Goal: Task Accomplishment & Management: Complete application form

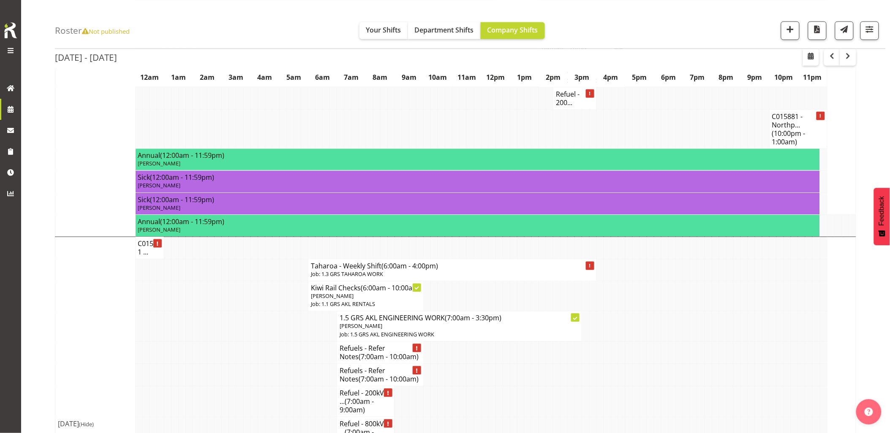
scroll to position [516, 0]
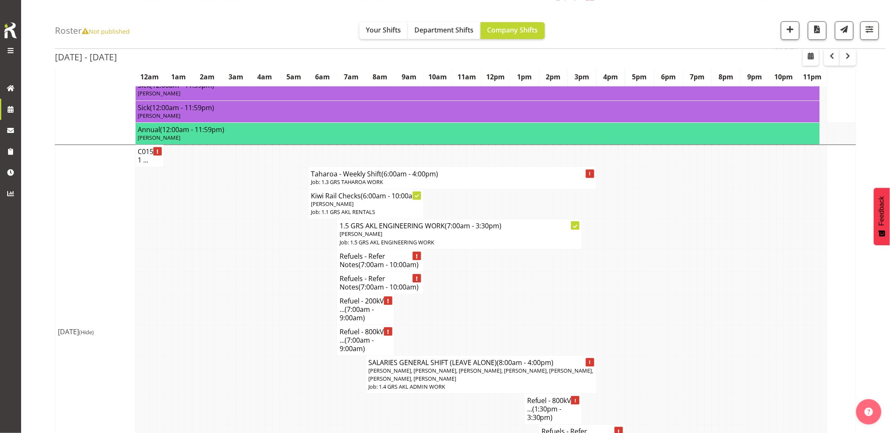
click at [270, 293] on td at bounding box center [268, 283] width 7 height 22
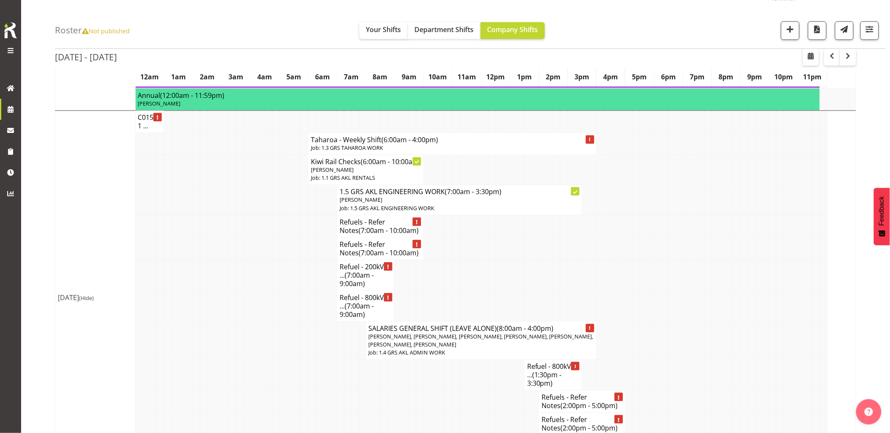
scroll to position [563, 0]
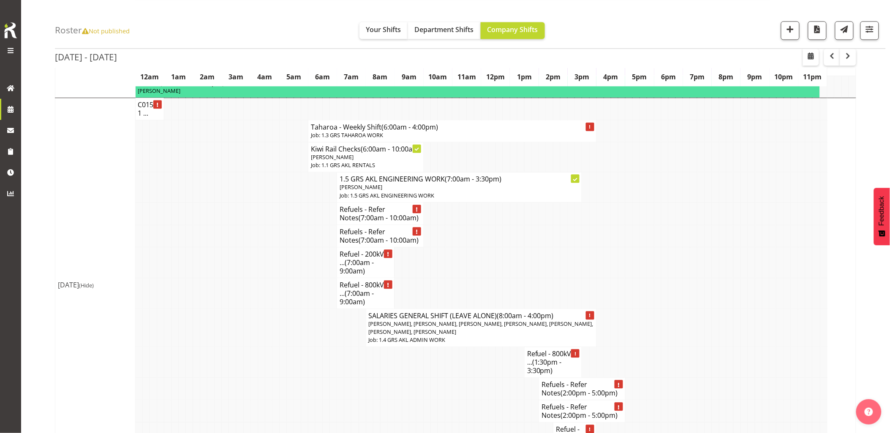
click at [250, 247] on td at bounding box center [253, 236] width 7 height 22
click at [246, 309] on td at bounding box center [246, 293] width 7 height 31
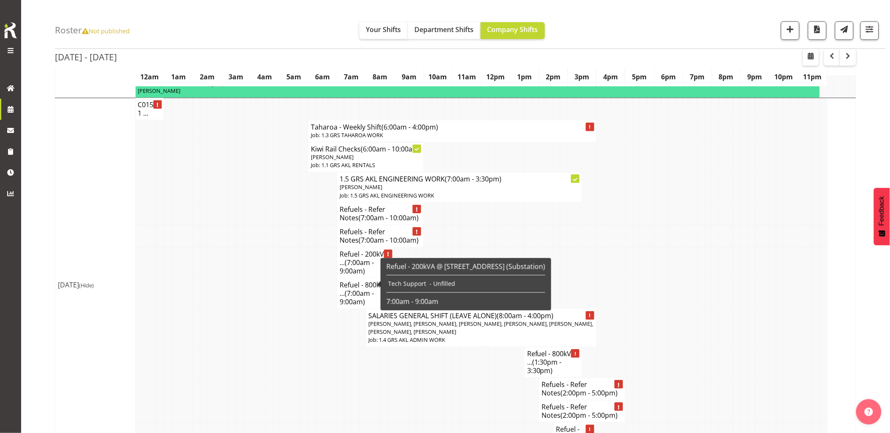
click at [277, 271] on td at bounding box center [275, 262] width 7 height 31
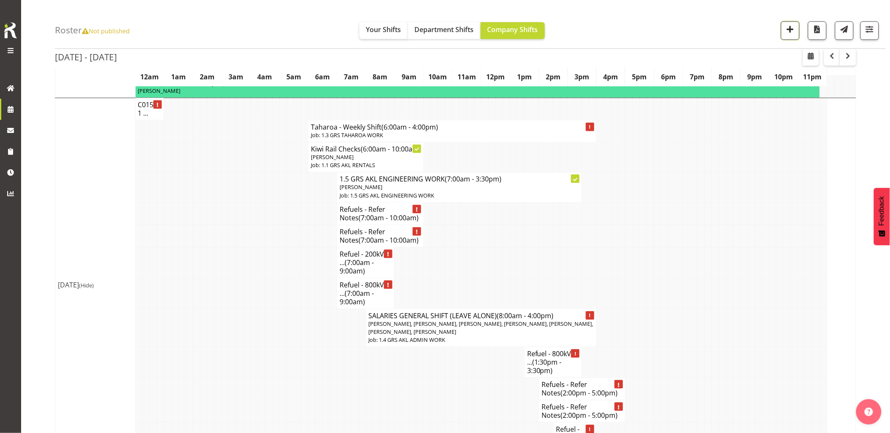
click at [791, 37] on button "button" at bounding box center [790, 30] width 19 height 19
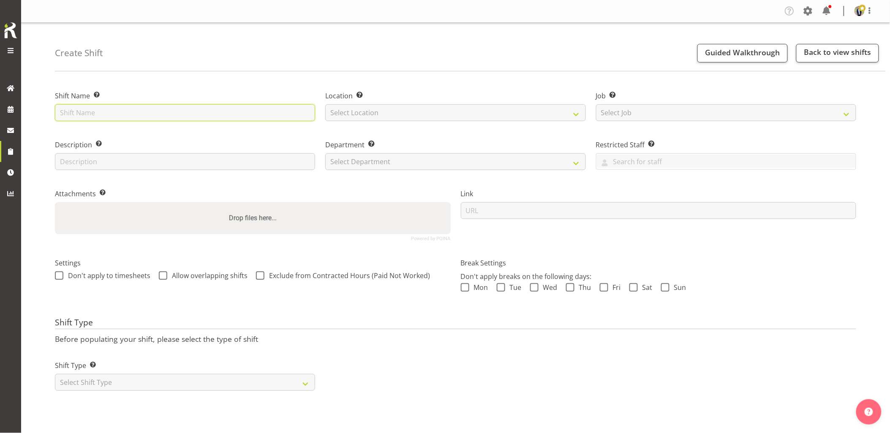
click at [224, 113] on input "text" at bounding box center [185, 112] width 260 height 17
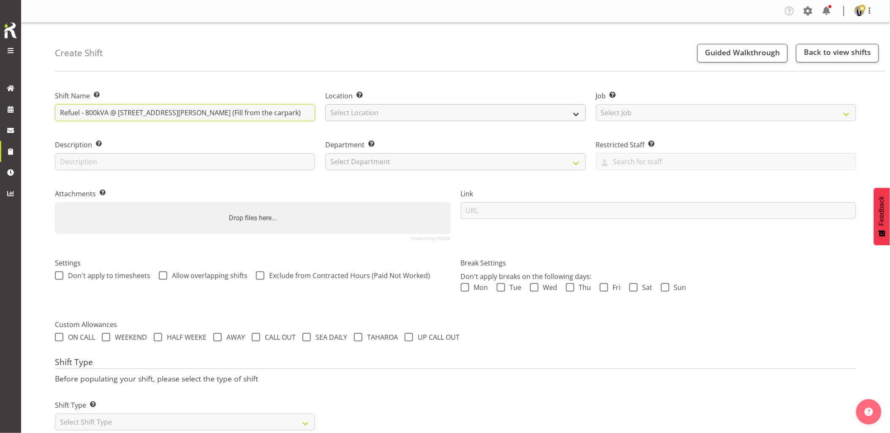
type input "Refuel - 800kVA @ [STREET_ADDRESS][PERSON_NAME] (Fill from the carpark)"
click at [357, 115] on select "Select Location [GEOGRAPHIC_DATA] [GEOGRAPHIC_DATA] GRS [GEOGRAPHIC_DATA] [GEOG…" at bounding box center [455, 112] width 260 height 17
select select "28"
click at [325, 104] on select "Select Location GRS Auckland GRS Hastings GRS Tauranga" at bounding box center [455, 112] width 260 height 17
click at [637, 116] on select "Select Job Create new job 1.1 GRS AKL RENTALS 1.1 GRS AKL RENTALS AC 1.1 GRS AK…" at bounding box center [726, 112] width 260 height 17
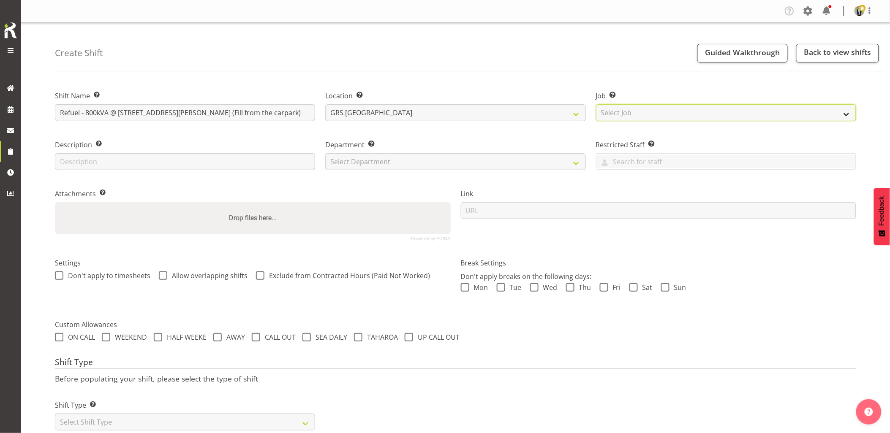
select select "7504"
click at [596, 104] on select "Select Job Create new job 1.1 GRS AKL RENTALS 1.1 GRS AKL RENTALS AC 1.1 GRS AK…" at bounding box center [726, 112] width 260 height 17
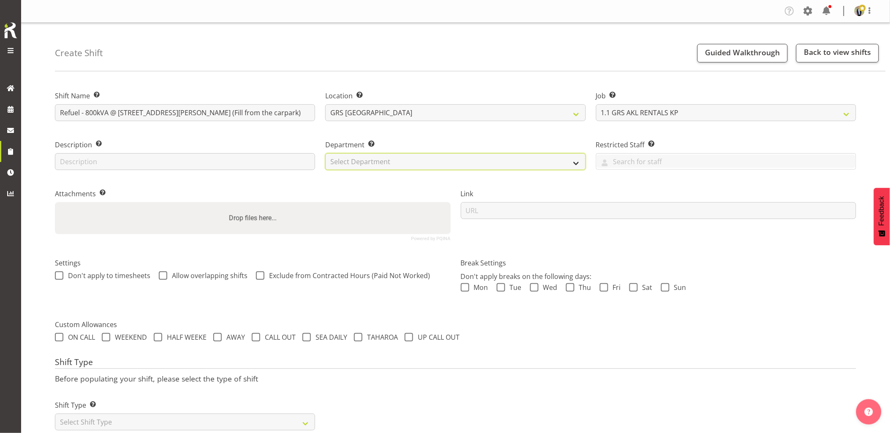
click at [365, 163] on select "Select Department GRS HIRE AKL GRS HIRE AKL GRS HIRE TGA GRS HIRE HST GRS SALES…" at bounding box center [455, 161] width 260 height 17
select select "20"
click at [325, 153] on select "Select Department GRS HIRE AKL GRS HIRE AKL GRS HIRE TGA GRS HIRE HST GRS SALES…" at bounding box center [455, 161] width 260 height 17
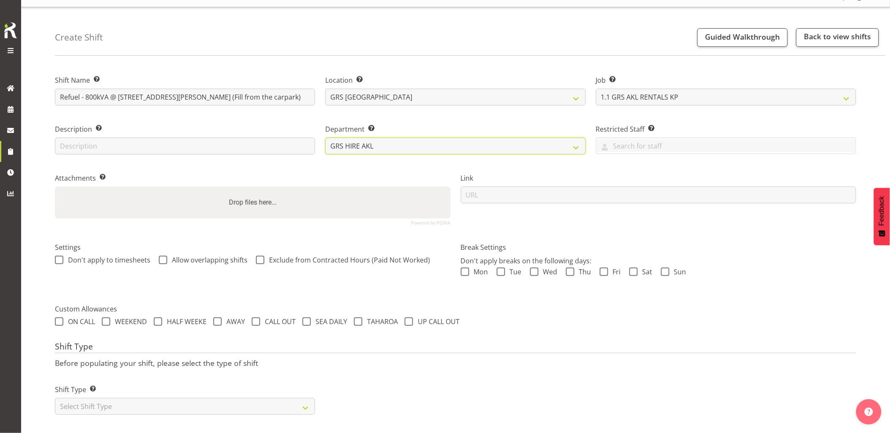
scroll to position [24, 0]
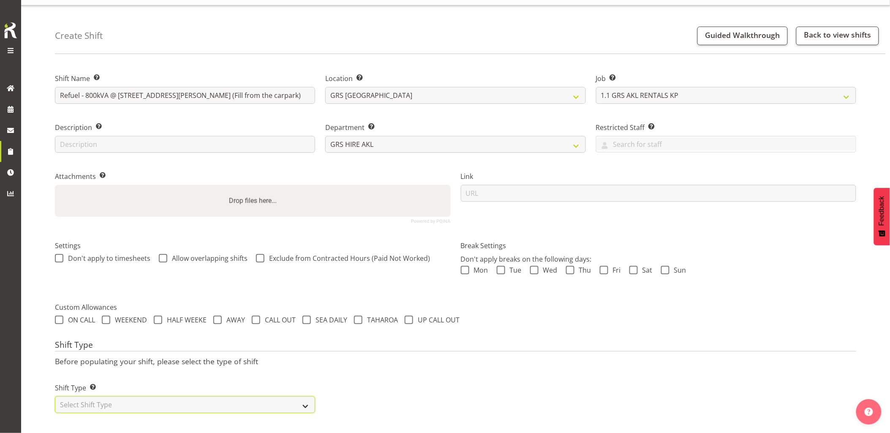
click at [129, 400] on select "Select Shift Type One Off Shift Recurring Shift Rotating Shift" at bounding box center [185, 405] width 260 height 17
select select "recurring"
click at [55, 397] on select "Select Shift Type One Off Shift Recurring Shift Rotating Shift" at bounding box center [185, 405] width 260 height 17
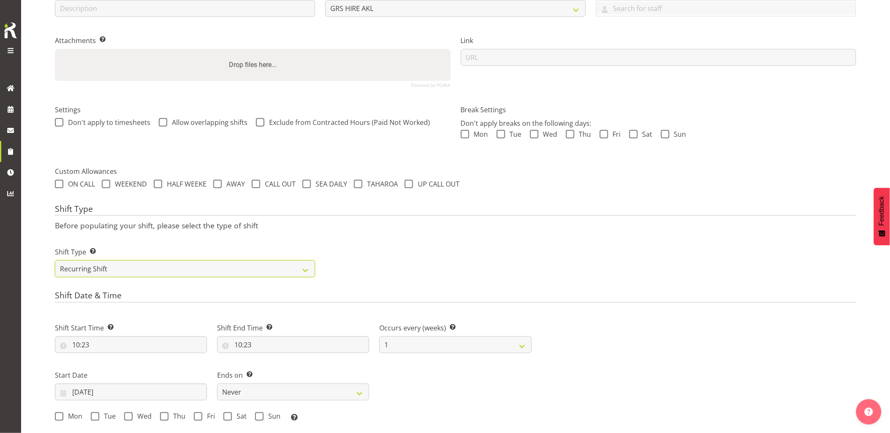
scroll to position [212, 0]
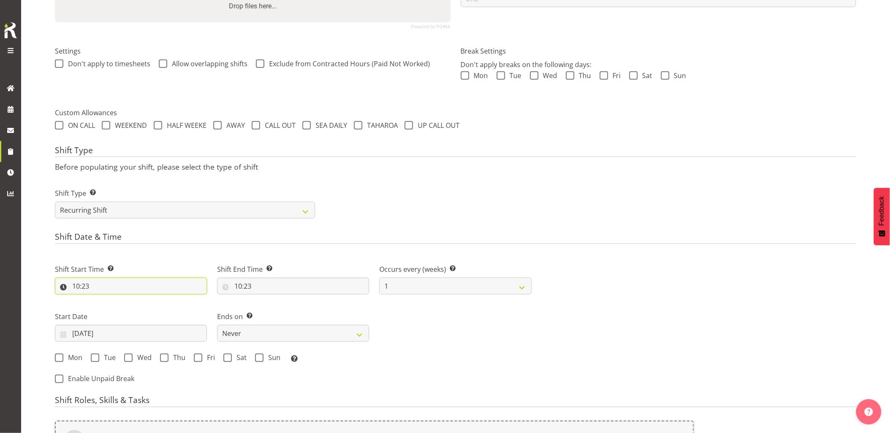
click at [134, 294] on input "10:23" at bounding box center [131, 286] width 152 height 17
click at [110, 307] on select "00 01 02 03 04 05 06 07 08 09 10 11 12 13 14 15 16 17 18 19 20 21 22 23" at bounding box center [112, 308] width 19 height 17
select select "7"
click at [103, 300] on select "00 01 02 03 04 05 06 07 08 09 10 11 12 13 14 15 16 17 18 19 20 21 22 23" at bounding box center [112, 308] width 19 height 17
type input "07:23"
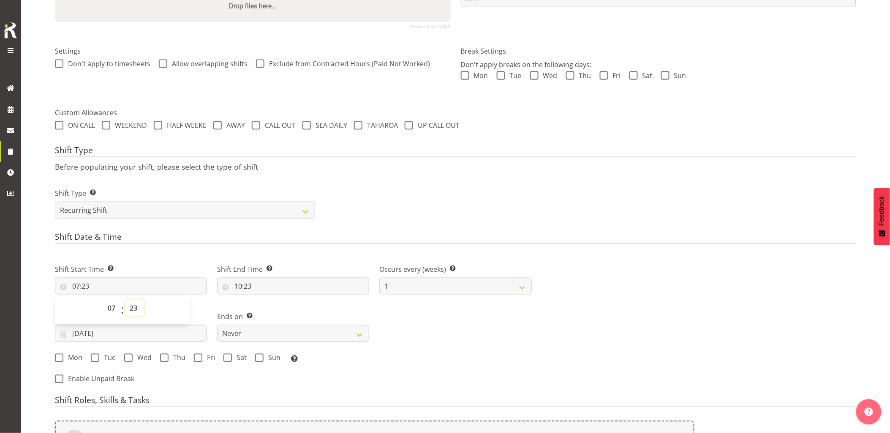
drag, startPoint x: 133, startPoint y: 309, endPoint x: 136, endPoint y: 302, distance: 7.1
click at [133, 309] on select "00 01 02 03 04 05 06 07 08 09 10 11 12 13 14 15 16 17 18 19 20 21 22 23 24 25 2…" at bounding box center [134, 308] width 19 height 17
select select "0"
click at [125, 300] on select "00 01 02 03 04 05 06 07 08 09 10 11 12 13 14 15 16 17 18 19 20 21 22 23 24 25 2…" at bounding box center [134, 308] width 19 height 17
type input "07:00"
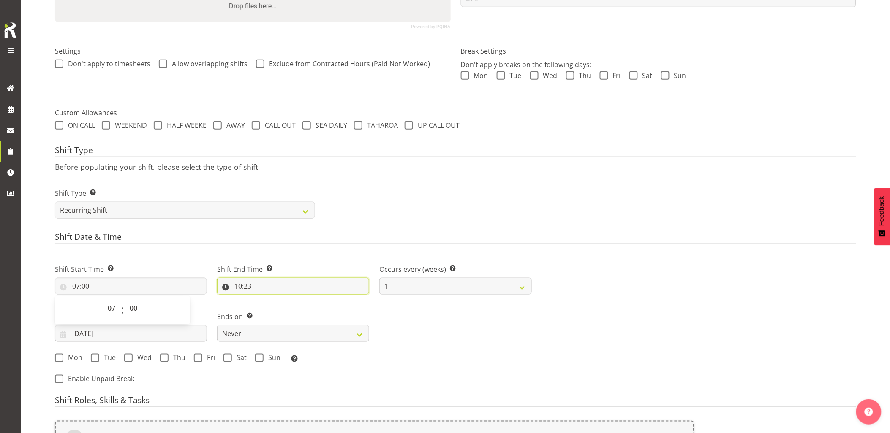
click at [281, 288] on input "10:23" at bounding box center [293, 286] width 152 height 17
click at [295, 309] on select "00 01 02 03 04 05 06 07 08 09 10 11 12 13 14 15 16 17 18 19 20 21 22 23 24 25 2…" at bounding box center [296, 308] width 19 height 17
click at [280, 309] on select "00 01 02 03 04 05 06 07 08 09 10 11 12 13 14 15 16 17 18 19 20 21 22 23" at bounding box center [274, 308] width 19 height 17
select select "9"
click at [265, 300] on select "00 01 02 03 04 05 06 07 08 09 10 11 12 13 14 15 16 17 18 19 20 21 22 23" at bounding box center [274, 308] width 19 height 17
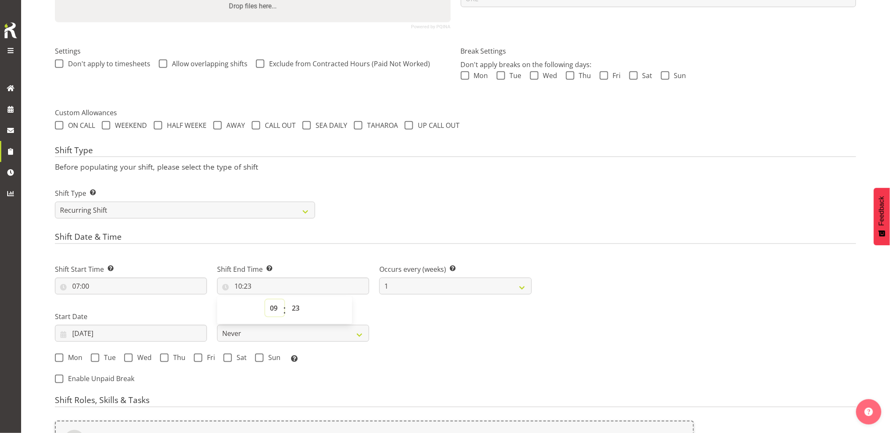
type input "09:23"
click at [298, 309] on select "00 01 02 03 04 05 06 07 08 09 10 11 12 13 14 15 16 17 18 19 20 21 22 23 24 25 2…" at bounding box center [296, 308] width 19 height 17
select select "0"
click at [287, 300] on select "00 01 02 03 04 05 06 07 08 09 10 11 12 13 14 15 16 17 18 19 20 21 22 23 24 25 2…" at bounding box center [296, 308] width 19 height 17
type input "09:00"
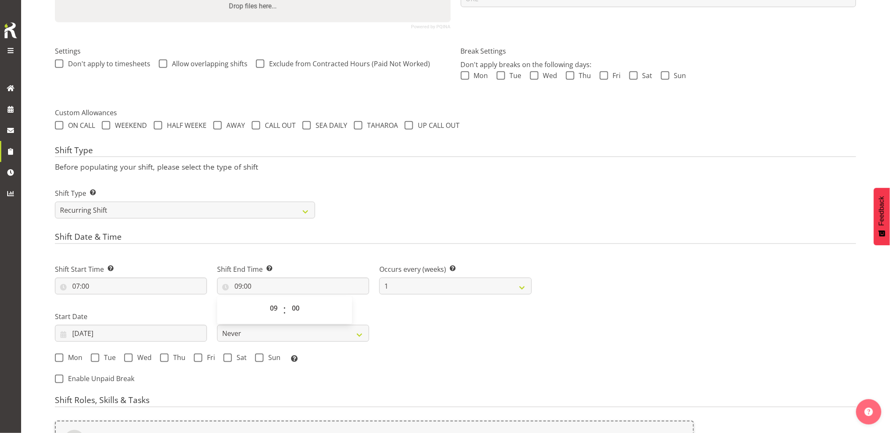
click at [465, 175] on div "Shift Type Before populating your shift, please select the type of shift Shift …" at bounding box center [455, 185] width 801 height 79
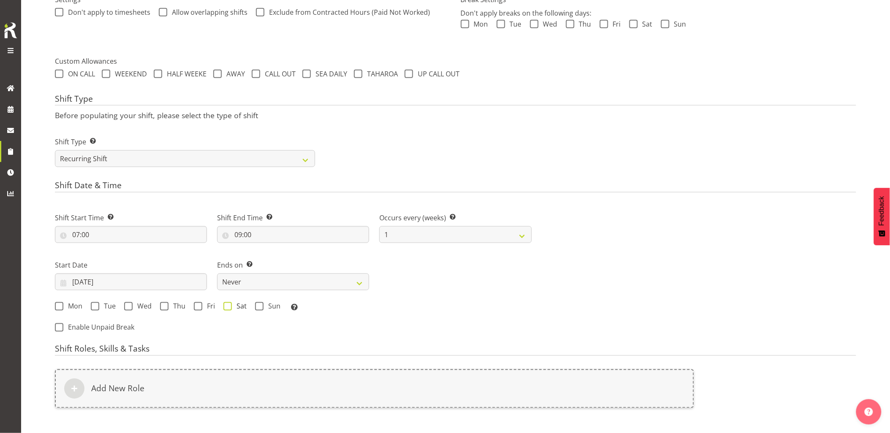
scroll to position [353, 0]
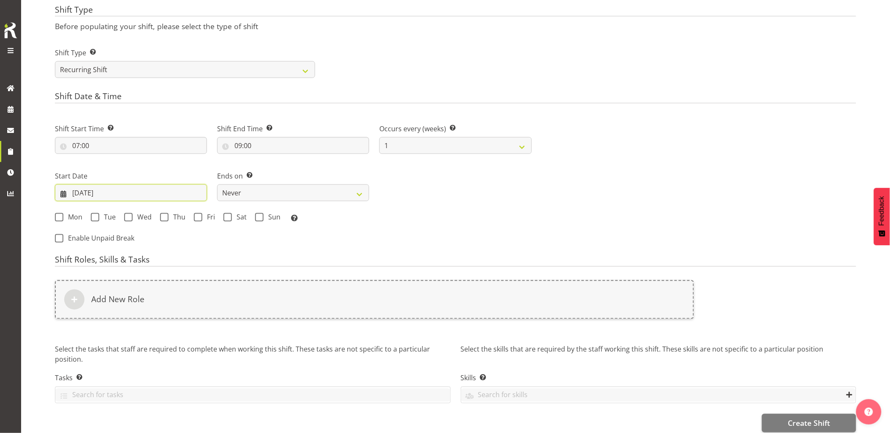
click at [119, 195] on input "10/10/2025" at bounding box center [131, 193] width 152 height 17
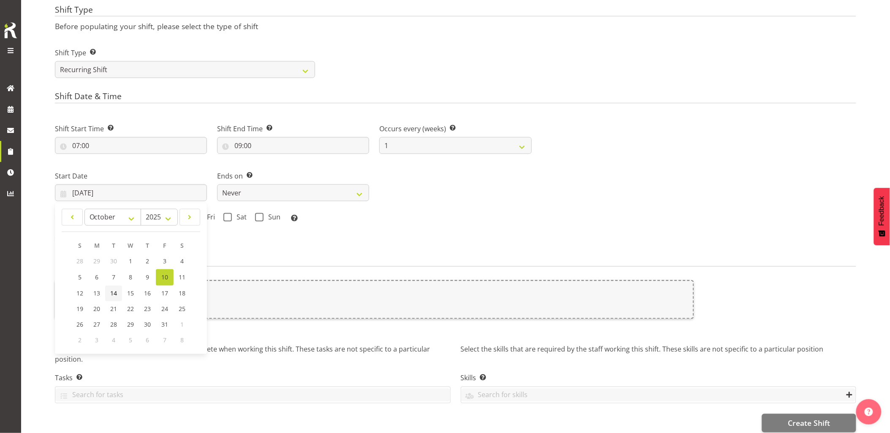
click at [110, 293] on span "14" at bounding box center [113, 294] width 7 height 8
type input "14/10/2025"
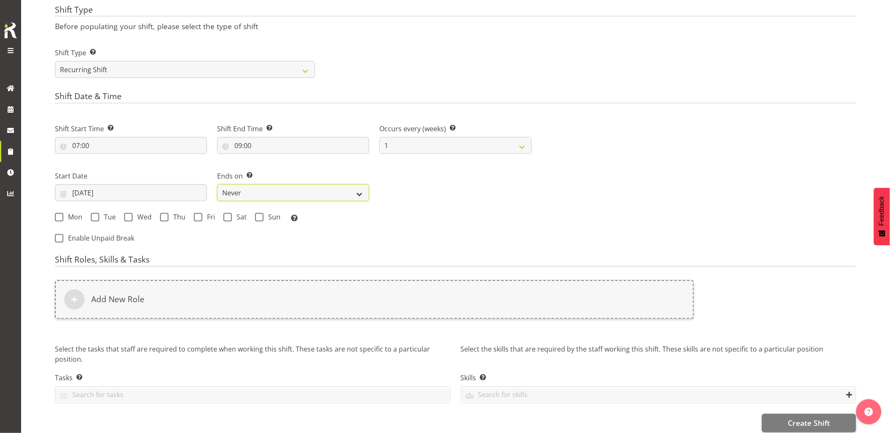
click at [231, 194] on select "Never On Date" at bounding box center [293, 193] width 152 height 17
select select "date"
click at [217, 185] on select "Never On Date" at bounding box center [293, 193] width 152 height 17
select select "9"
select select "2025"
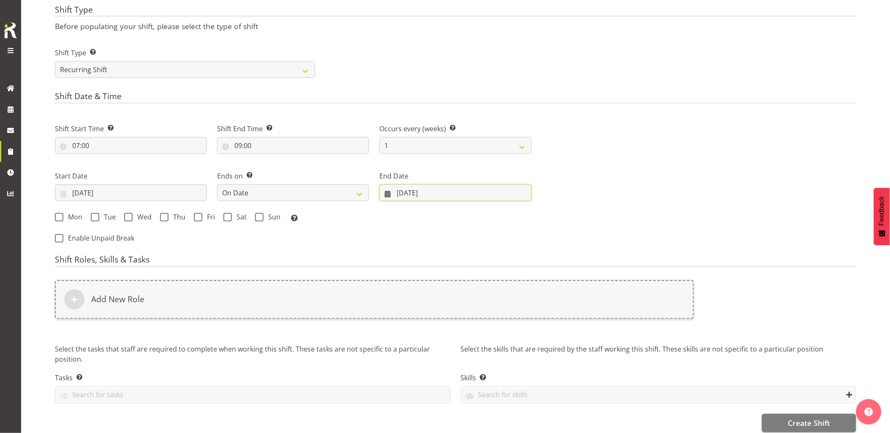
click at [427, 195] on input "10/10/2025" at bounding box center [455, 193] width 152 height 17
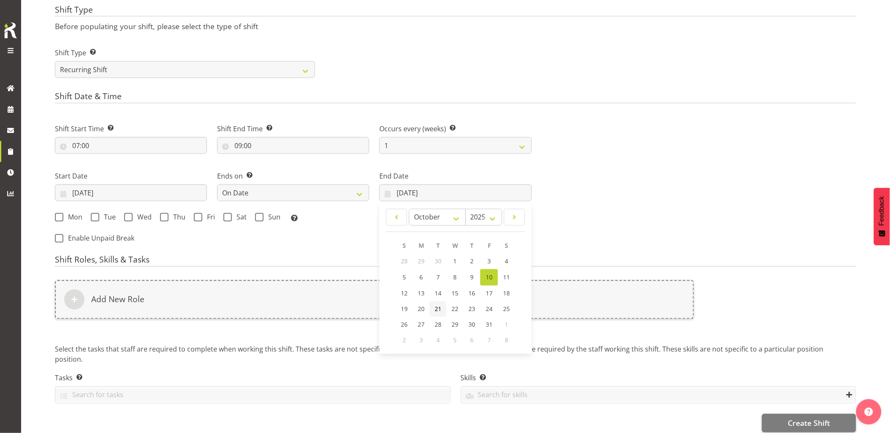
click at [435, 310] on span "21" at bounding box center [438, 309] width 7 height 8
type input "21/10/2025"
click at [261, 218] on span at bounding box center [259, 217] width 8 height 8
click at [261, 218] on input "Sun" at bounding box center [257, 217] width 5 height 5
checkbox input "true"
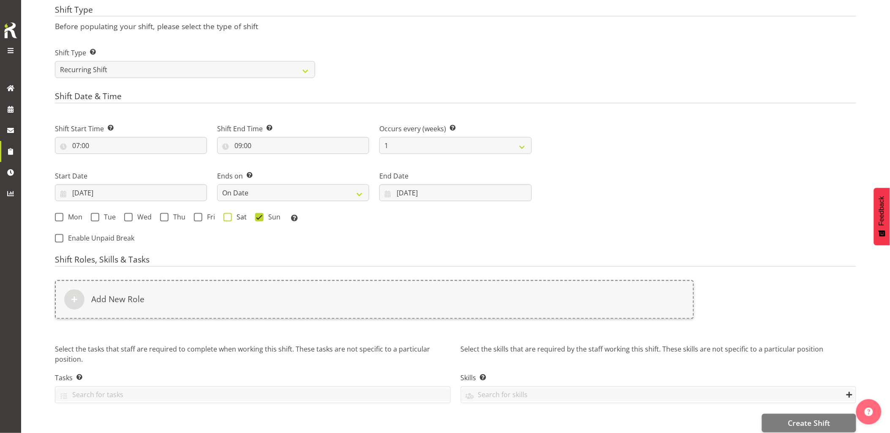
click at [232, 218] on span "Sat" at bounding box center [239, 217] width 15 height 8
click at [229, 218] on input "Sat" at bounding box center [225, 217] width 5 height 5
checkbox input "true"
click at [195, 218] on span at bounding box center [198, 217] width 8 height 8
click at [195, 218] on input "Fri" at bounding box center [196, 217] width 5 height 5
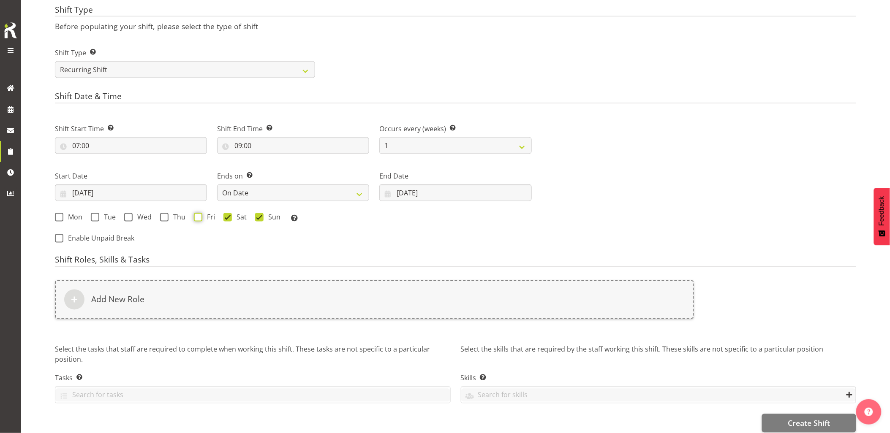
checkbox input "true"
click at [159, 219] on div "Mon Tue Wed Thu Fri Sat Sun Select the days of the week you wish to create this…" at bounding box center [293, 218] width 477 height 11
click at [133, 218] on span "Wed" at bounding box center [142, 217] width 19 height 8
click at [130, 218] on input "Wed" at bounding box center [126, 217] width 5 height 5
checkbox input "true"
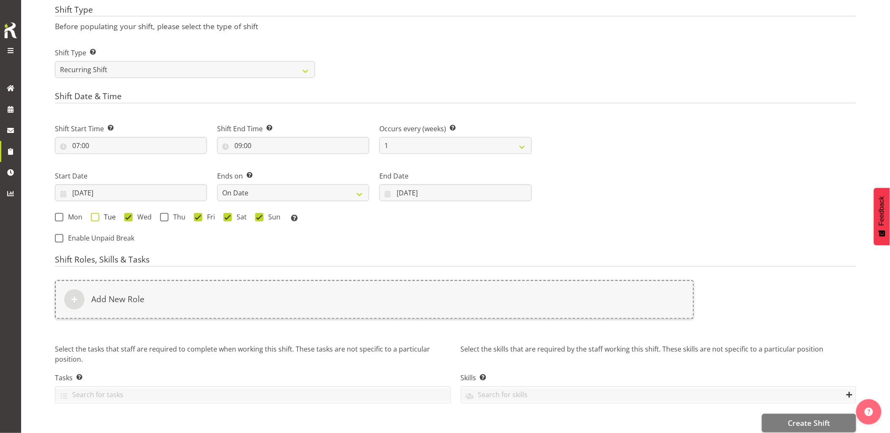
click at [92, 216] on span at bounding box center [95, 217] width 8 height 8
click at [92, 216] on input "Tue" at bounding box center [93, 217] width 5 height 5
checkbox input "true"
click at [65, 215] on span "Mon" at bounding box center [72, 217] width 19 height 8
click at [60, 215] on input "Mon" at bounding box center [57, 217] width 5 height 5
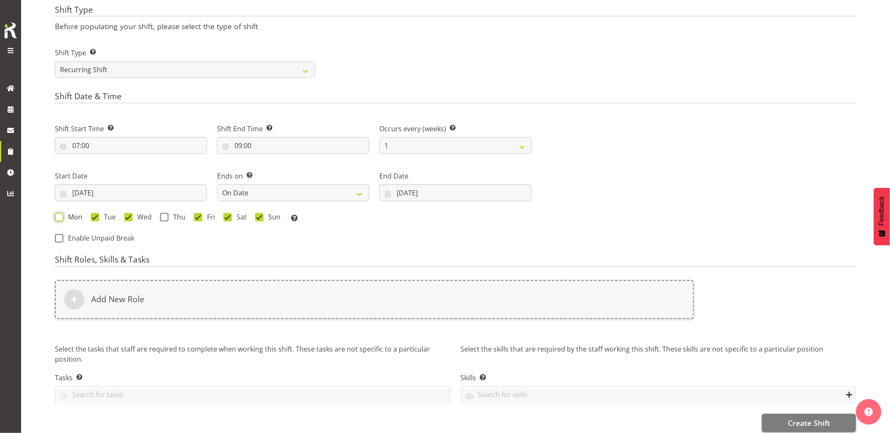
checkbox input "true"
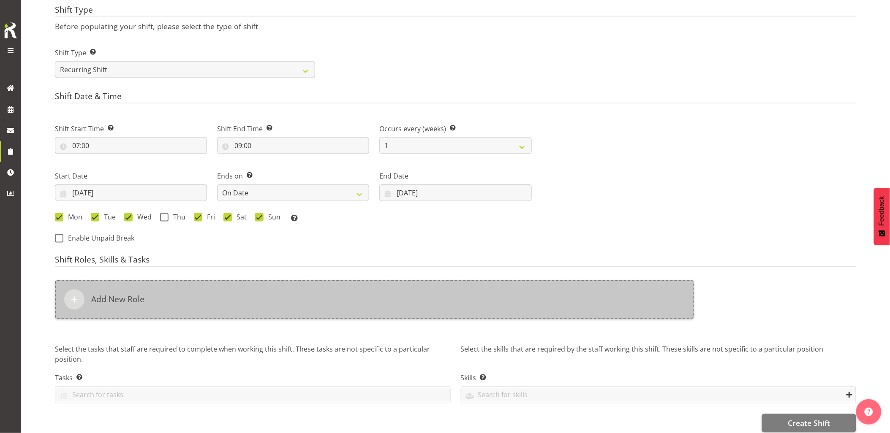
click at [344, 291] on div "Add New Role" at bounding box center [374, 299] width 639 height 39
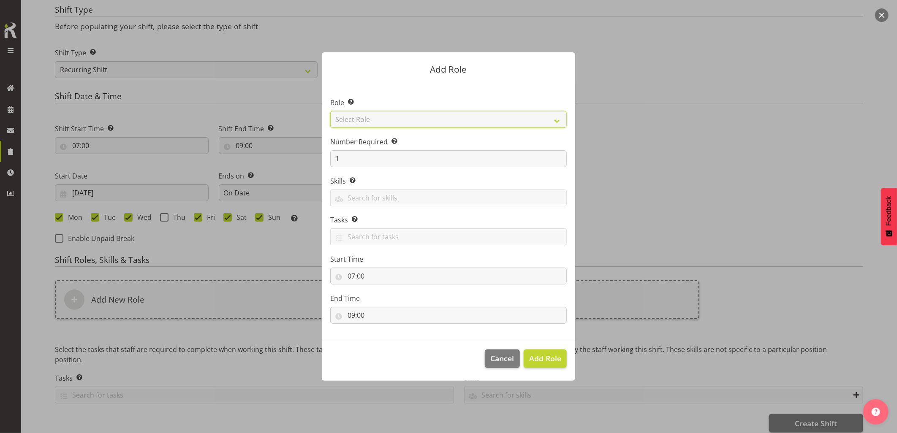
drag, startPoint x: 372, startPoint y: 122, endPoint x: 377, endPoint y: 129, distance: 8.7
click at [372, 122] on select "Select Role Account Manager Electrician Engineering GM HSEQ manager MECH Mechan…" at bounding box center [448, 119] width 236 height 17
select select "20"
click at [330, 111] on select "Select Role Account Manager Electrician Engineering GM HSEQ manager MECH Mechan…" at bounding box center [448, 119] width 236 height 17
click at [552, 350] on button "Add Role" at bounding box center [545, 359] width 43 height 19
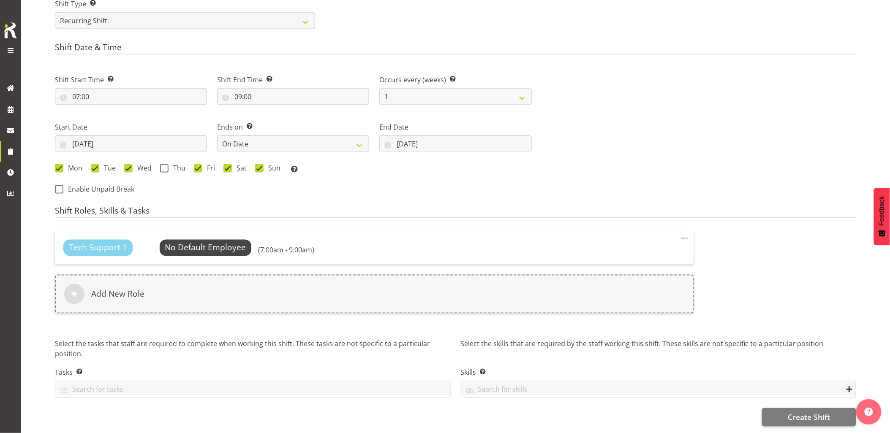
scroll to position [408, 0]
click at [811, 412] on span "Create Shift" at bounding box center [809, 417] width 42 height 11
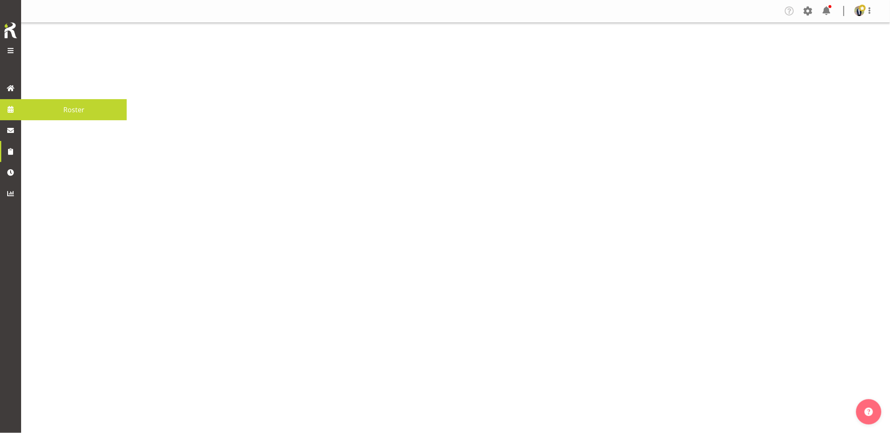
click at [14, 109] on span at bounding box center [10, 109] width 13 height 13
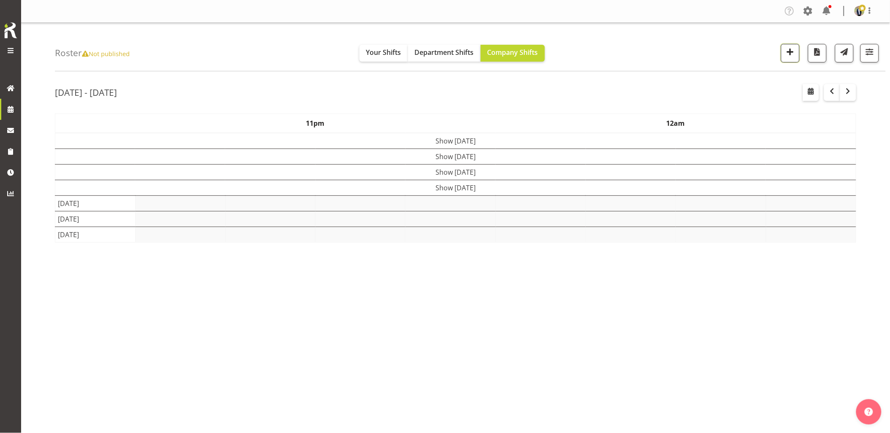
click at [793, 55] on span "button" at bounding box center [790, 51] width 11 height 11
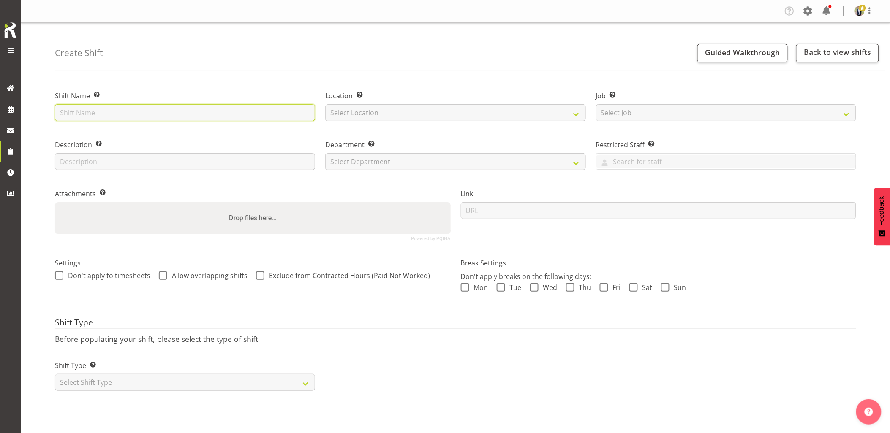
click at [179, 111] on input "text" at bounding box center [185, 112] width 260 height 17
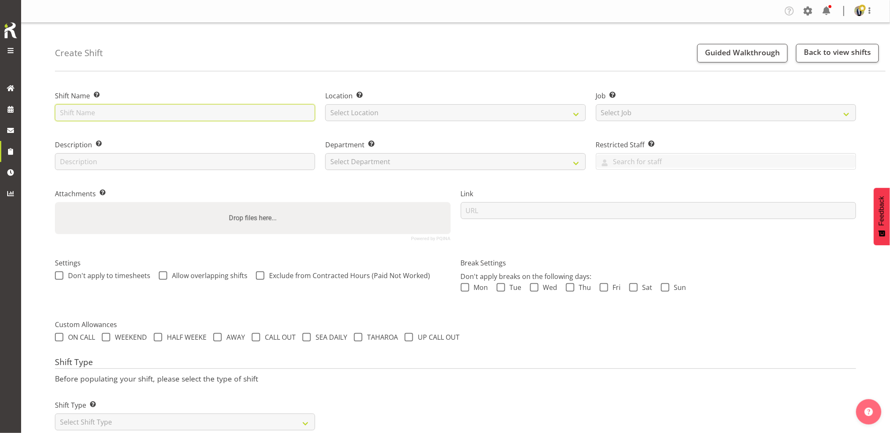
drag, startPoint x: 179, startPoint y: 111, endPoint x: 150, endPoint y: 113, distance: 28.8
click at [150, 113] on input "text" at bounding box center [185, 112] width 260 height 17
type input "Refuel - 800kVA @ 64 Richard Pearse Dr, Mangere (Fill from the carpark)"
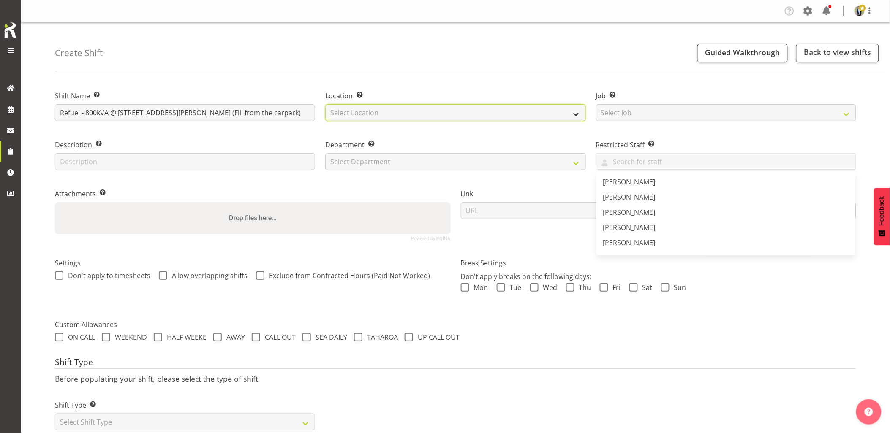
click at [383, 111] on select "Select Location GRS Auckland GRS Hastings GRS Tauranga" at bounding box center [455, 112] width 260 height 17
select select "28"
click at [325, 104] on select "Select Location GRS Auckland GRS Hastings GRS Tauranga" at bounding box center [455, 112] width 260 height 17
click at [380, 124] on div "Location Enter the location where the shift will occur. GRS Auckland GRS Hastin…" at bounding box center [455, 103] width 270 height 49
click at [626, 115] on select "Select Job Create new job 1.1 GRS AKL RENTALS 1.1 GRS AKL RENTALS AC 1.1 GRS AK…" at bounding box center [726, 112] width 260 height 17
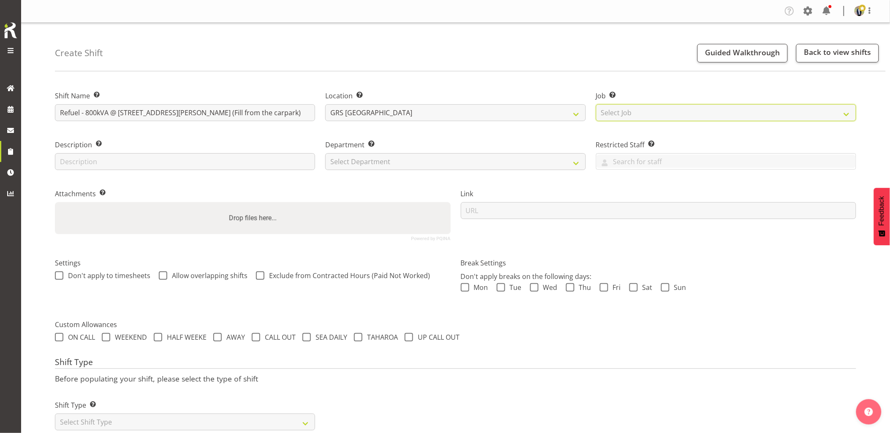
select select "7504"
click at [596, 104] on select "Select Job Create new job 1.1 GRS AKL RENTALS 1.1 GRS AKL RENTALS AC 1.1 GRS AK…" at bounding box center [726, 112] width 260 height 17
drag, startPoint x: 355, startPoint y: 166, endPoint x: 362, endPoint y: 170, distance: 8.9
click at [355, 166] on select "Select Department GRS HIRE AKL GRS HIRE AKL GRS HIRE TGA GRS HIRE HST GRS SALES…" at bounding box center [455, 161] width 260 height 17
select select "20"
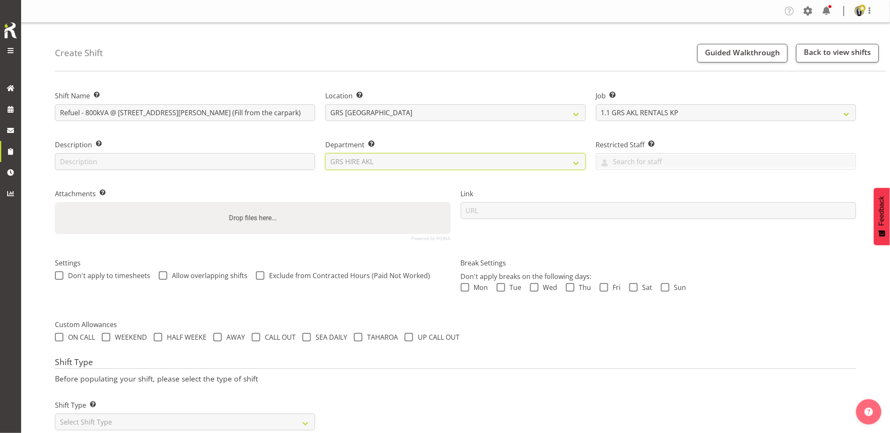
click at [325, 153] on select "Select Department GRS HIRE AKL GRS HIRE AKL GRS HIRE TGA GRS HIRE HST GRS SALES…" at bounding box center [455, 161] width 260 height 17
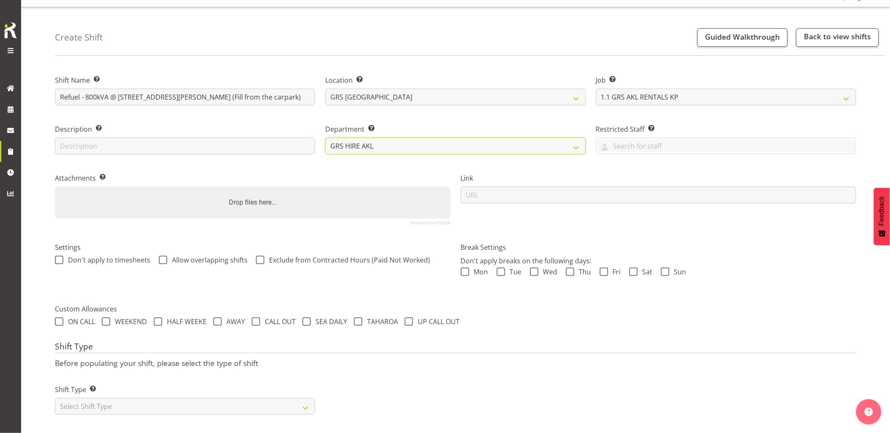
scroll to position [24, 0]
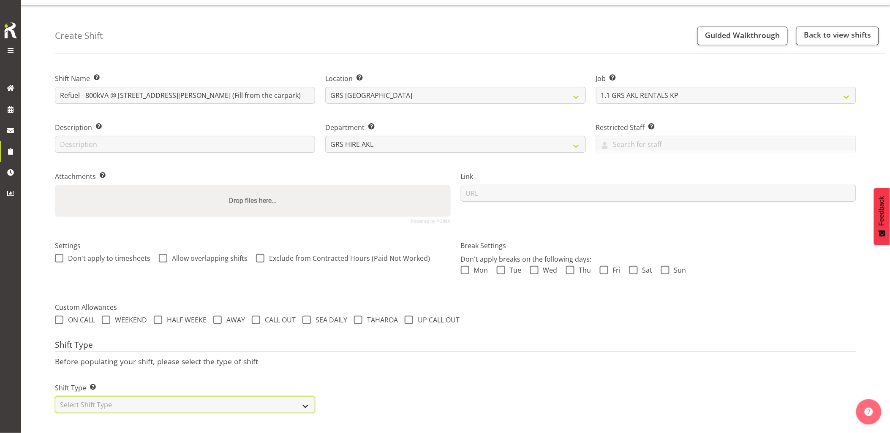
click at [111, 397] on select "Select Shift Type One Off Shift Recurring Shift Rotating Shift" at bounding box center [185, 405] width 260 height 17
select select "one_off"
click at [55, 397] on select "Select Shift Type One Off Shift Recurring Shift Rotating Shift" at bounding box center [185, 405] width 260 height 17
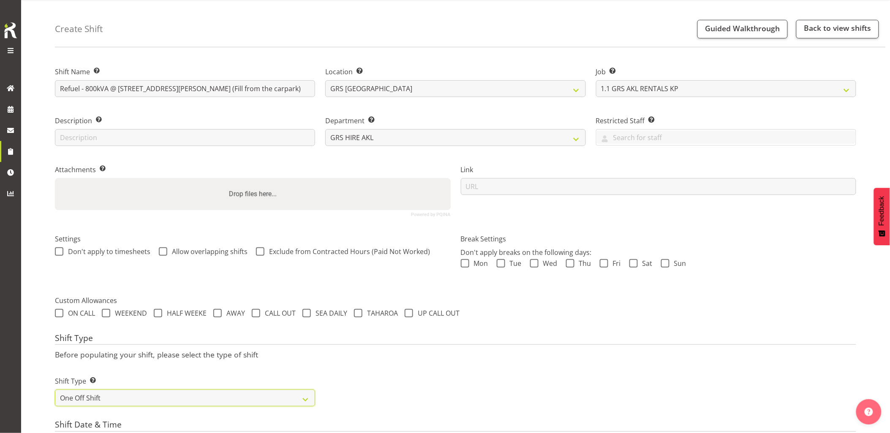
scroll to position [165, 0]
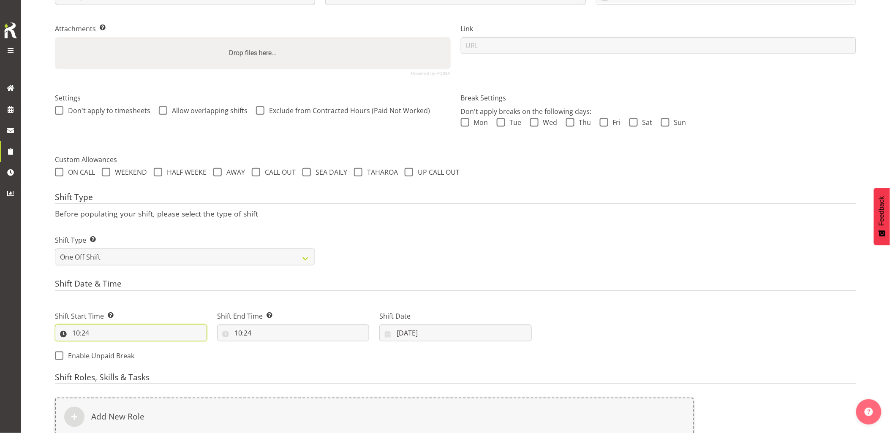
click at [132, 337] on input "10:24" at bounding box center [131, 333] width 152 height 17
click at [109, 358] on select "00 01 02 03 04 05 06 07 08 09 10 11 12 13 14 15 16 17 18 19 20 21 22 23" at bounding box center [112, 355] width 19 height 17
select select "14"
click at [103, 347] on select "00 01 02 03 04 05 06 07 08 09 10 11 12 13 14 15 16 17 18 19 20 21 22 23" at bounding box center [112, 355] width 19 height 17
type input "14:24"
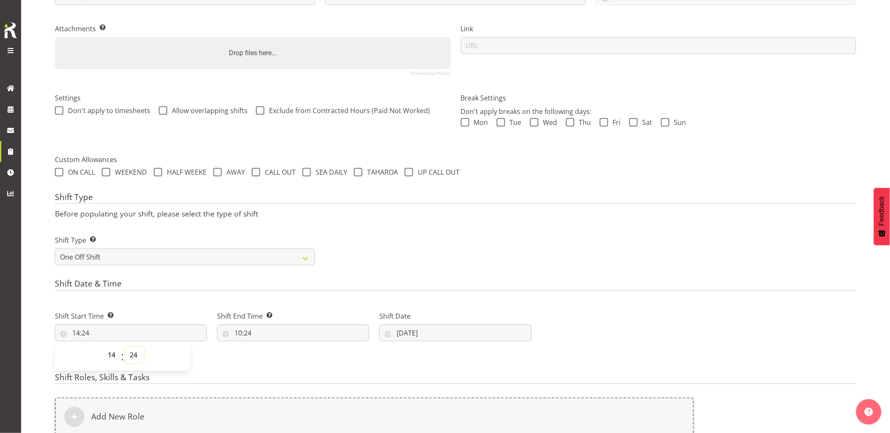
click at [133, 357] on select "00 01 02 03 04 05 06 07 08 09 10 11 12 13 14 15 16 17 18 19 20 21 22 23 24 25 2…" at bounding box center [134, 355] width 19 height 17
select select "0"
click at [125, 347] on select "00 01 02 03 04 05 06 07 08 09 10 11 12 13 14 15 16 17 18 19 20 21 22 23 24 25 2…" at bounding box center [134, 355] width 19 height 17
type input "14:00"
click at [266, 338] on input "10:24" at bounding box center [293, 333] width 152 height 17
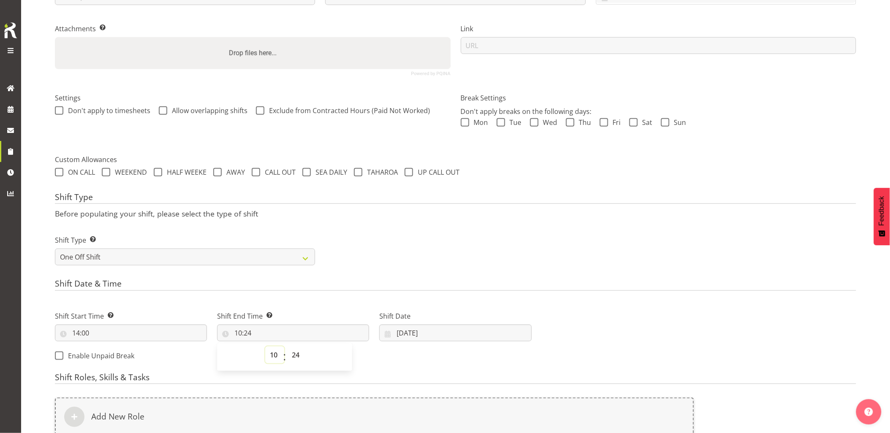
click at [275, 351] on select "00 01 02 03 04 05 06 07 08 09 10 11 12 13 14 15 16 17 18 19 20 21 22 23" at bounding box center [274, 355] width 19 height 17
select select "15"
click at [265, 347] on select "00 01 02 03 04 05 06 07 08 09 10 11 12 13 14 15 16 17 18 19 20 21 22 23" at bounding box center [274, 355] width 19 height 17
type input "15:24"
click at [294, 358] on select "00 01 02 03 04 05 06 07 08 09 10 11 12 13 14 15 16 17 18 19 20 21 22 23 24 25 2…" at bounding box center [296, 355] width 19 height 17
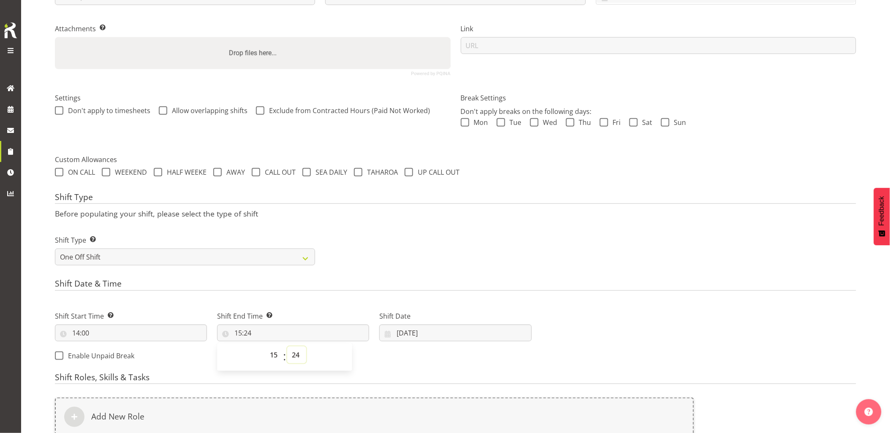
select select "30"
click at [287, 347] on select "00 01 02 03 04 05 06 07 08 09 10 11 12 13 14 15 16 17 18 19 20 21 22 23 24 25 2…" at bounding box center [296, 355] width 19 height 17
type input "15:30"
click at [347, 299] on div "Shift Date & Time Shift Start Time Set the time of the day you wish this shift …" at bounding box center [455, 323] width 801 height 89
click at [467, 335] on input "10/10/2025" at bounding box center [455, 333] width 152 height 17
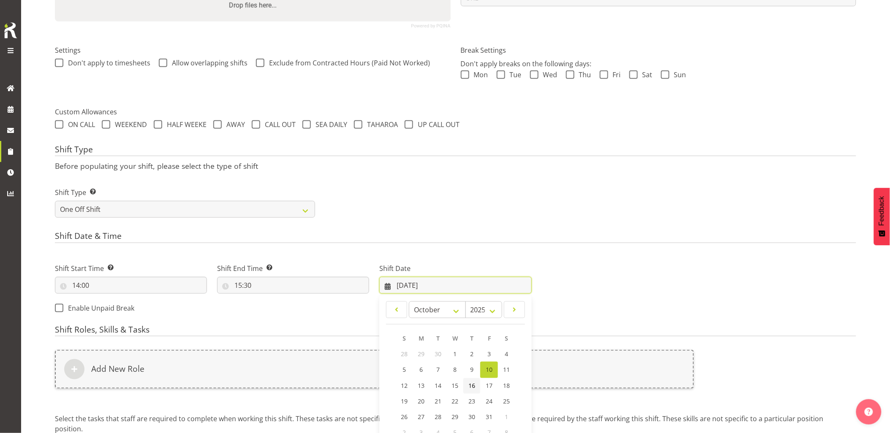
scroll to position [259, 0]
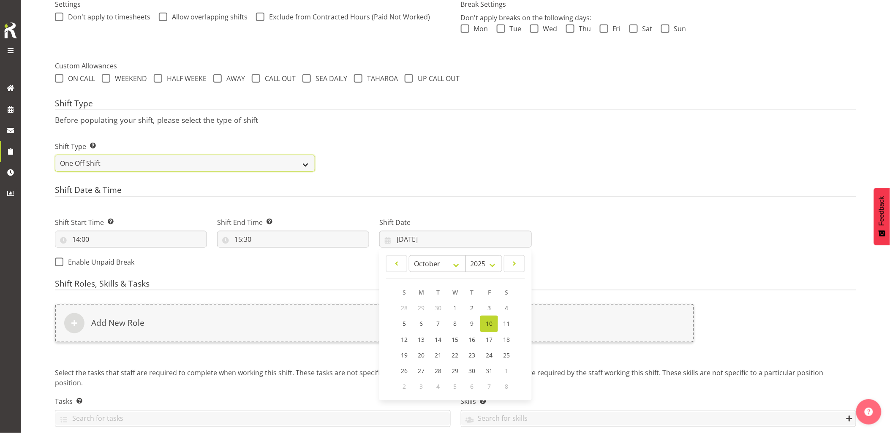
click at [159, 161] on select "One Off Shift Recurring Shift Rotating Shift" at bounding box center [185, 163] width 260 height 17
select select "recurring"
click at [55, 155] on select "One Off Shift Recurring Shift Rotating Shift" at bounding box center [185, 163] width 260 height 17
select select "9"
select select "2025"
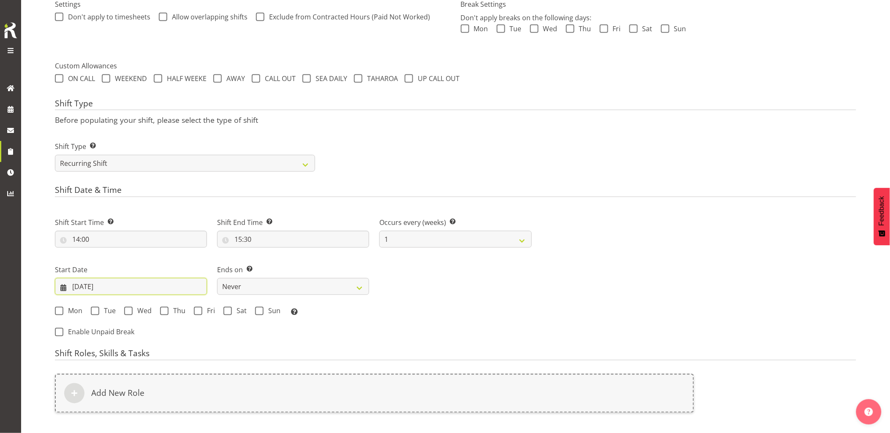
click at [118, 287] on input "10/10/2025" at bounding box center [131, 286] width 152 height 17
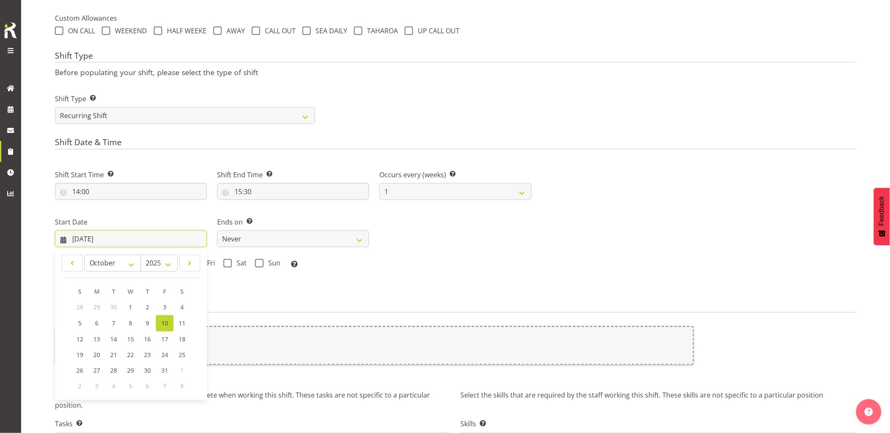
scroll to position [353, 0]
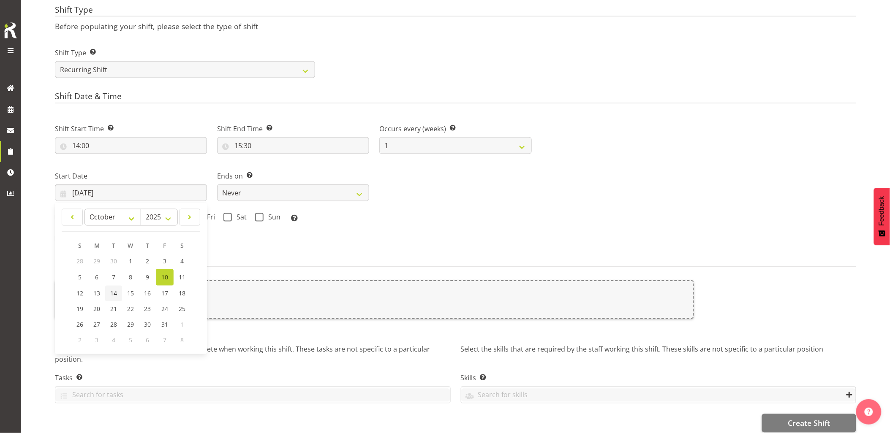
click at [116, 294] on span "14" at bounding box center [113, 294] width 7 height 8
type input "14/10/2025"
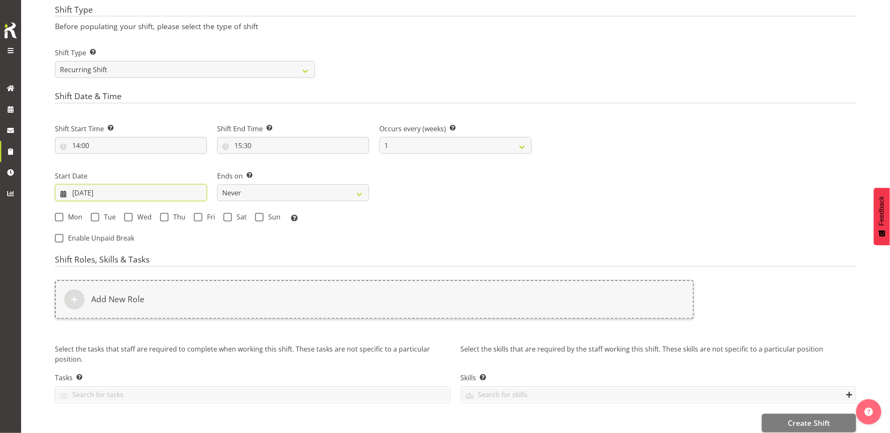
click at [145, 193] on input "14/10/2025" at bounding box center [131, 193] width 152 height 17
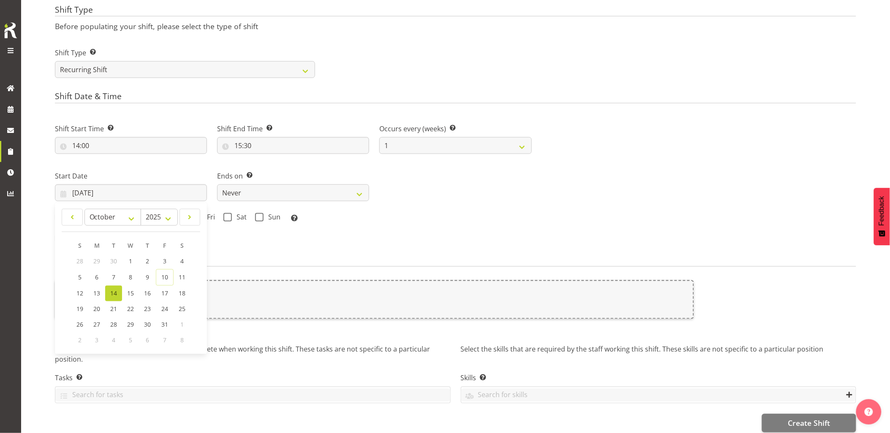
click at [114, 292] on span "14" at bounding box center [113, 294] width 7 height 8
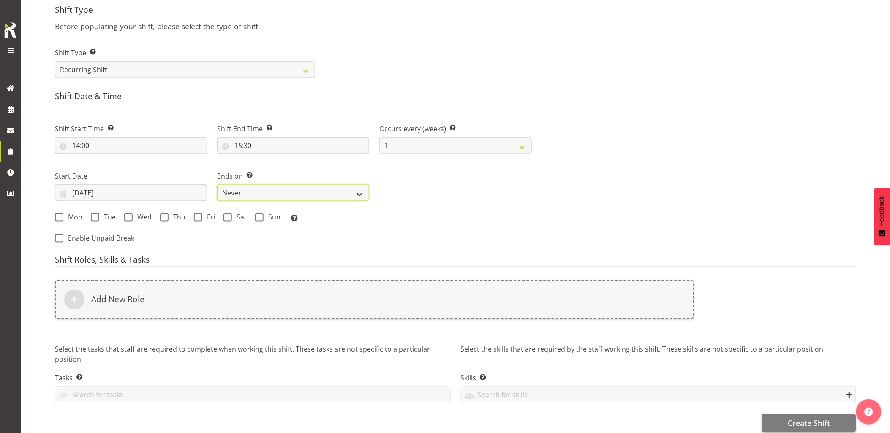
click at [254, 196] on select "Never On Date" at bounding box center [293, 193] width 152 height 17
select select "date"
click at [217, 185] on select "Never On Date" at bounding box center [293, 193] width 152 height 17
select select "9"
select select "2025"
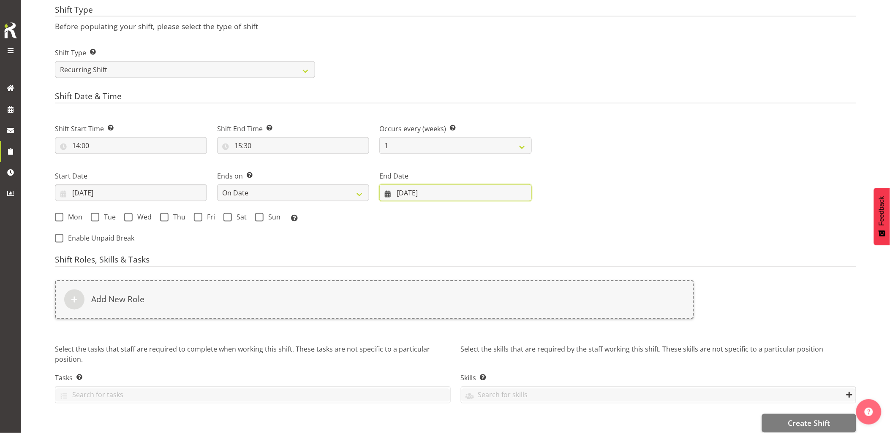
drag, startPoint x: 449, startPoint y: 195, endPoint x: 459, endPoint y: 199, distance: 10.4
click at [450, 195] on input "10/10/2025" at bounding box center [455, 193] width 152 height 17
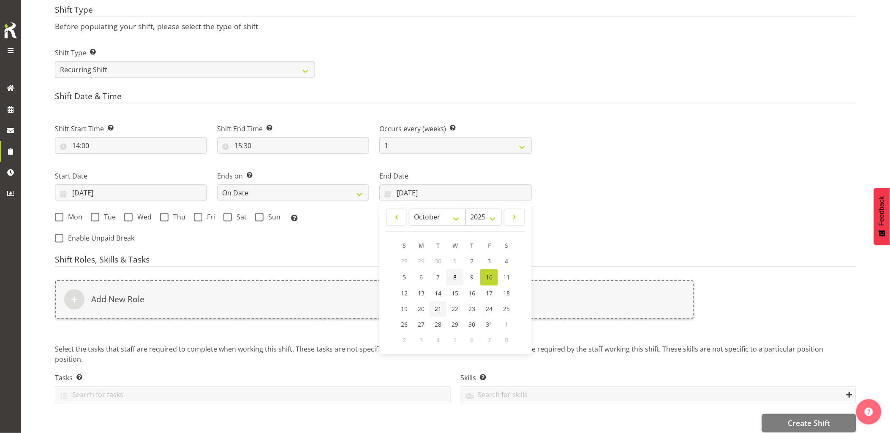
drag, startPoint x: 436, startPoint y: 308, endPoint x: 449, endPoint y: 277, distance: 33.5
click at [435, 308] on span "21" at bounding box center [438, 309] width 7 height 8
type input "21/10/2025"
click at [459, 250] on div "Shift Start Time Set the time of the day you wish this shift to start 14:00 00 …" at bounding box center [293, 181] width 487 height 139
click at [264, 220] on span "Sun" at bounding box center [272, 217] width 17 height 8
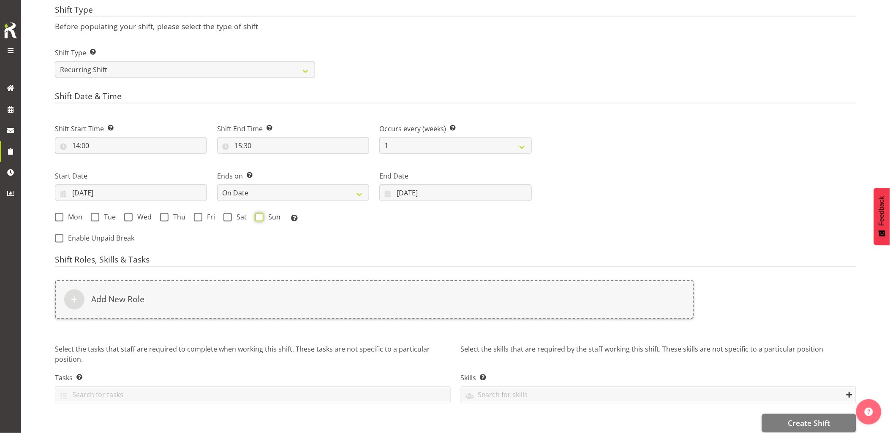
click at [261, 220] on input "Sun" at bounding box center [257, 217] width 5 height 5
checkbox input "true"
click at [234, 220] on span "Sat" at bounding box center [239, 217] width 15 height 8
click at [229, 220] on input "Sat" at bounding box center [225, 217] width 5 height 5
checkbox input "true"
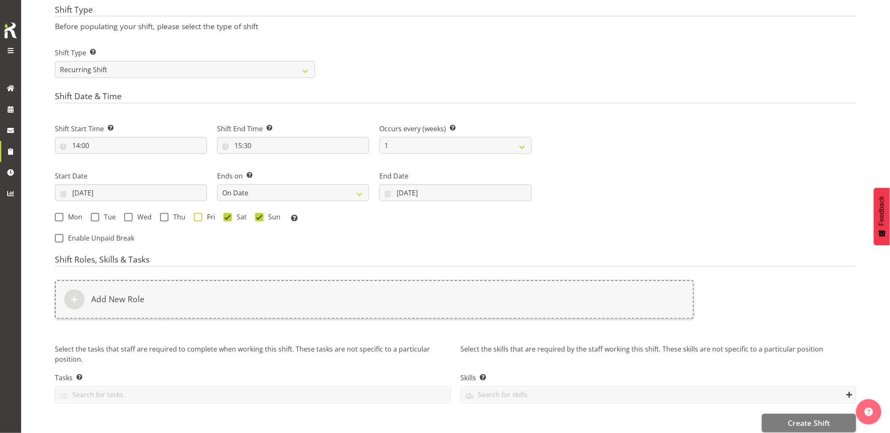
click at [199, 217] on span at bounding box center [198, 217] width 8 height 8
click at [199, 217] on input "Fri" at bounding box center [196, 217] width 5 height 5
checkbox input "true"
click at [165, 223] on div "Mon Tue Wed Thu Fri Sat Sun Select the days of the week you wish to create this…" at bounding box center [293, 218] width 477 height 11
click at [127, 217] on span at bounding box center [128, 217] width 8 height 8
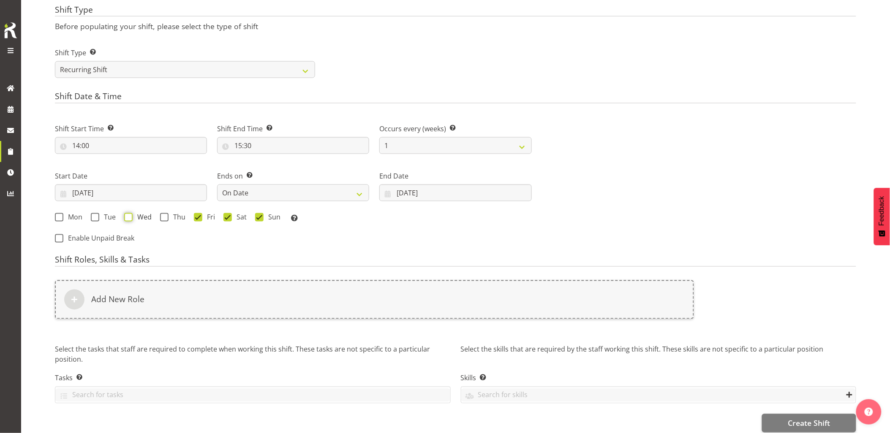
click at [127, 217] on input "Wed" at bounding box center [126, 217] width 5 height 5
checkbox input "true"
drag, startPoint x: 171, startPoint y: 218, endPoint x: 128, endPoint y: 219, distance: 43.9
click at [171, 217] on span "Thu" at bounding box center [177, 217] width 17 height 8
click at [166, 217] on input "Thu" at bounding box center [162, 217] width 5 height 5
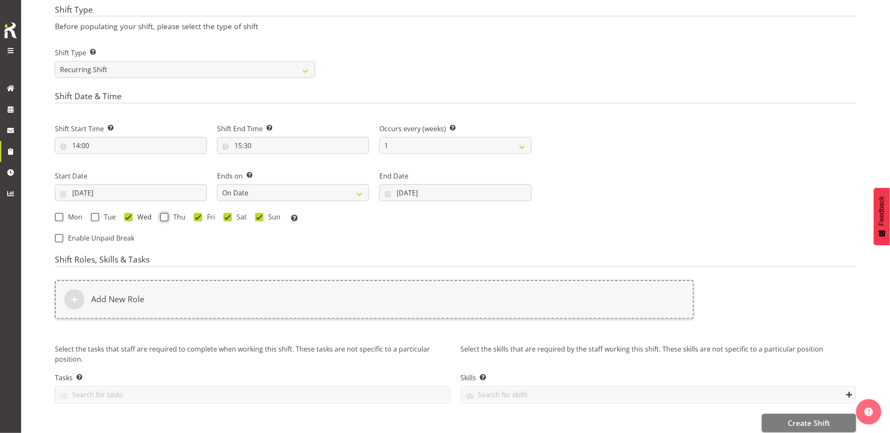
checkbox input "true"
click at [103, 217] on span "Tue" at bounding box center [107, 217] width 16 height 8
click at [96, 217] on input "Tue" at bounding box center [93, 217] width 5 height 5
checkbox input "true"
click at [56, 212] on div "Mon Tue Wed Thu Fri Sat Sun Select the days of the week you wish to create this…" at bounding box center [293, 218] width 487 height 23
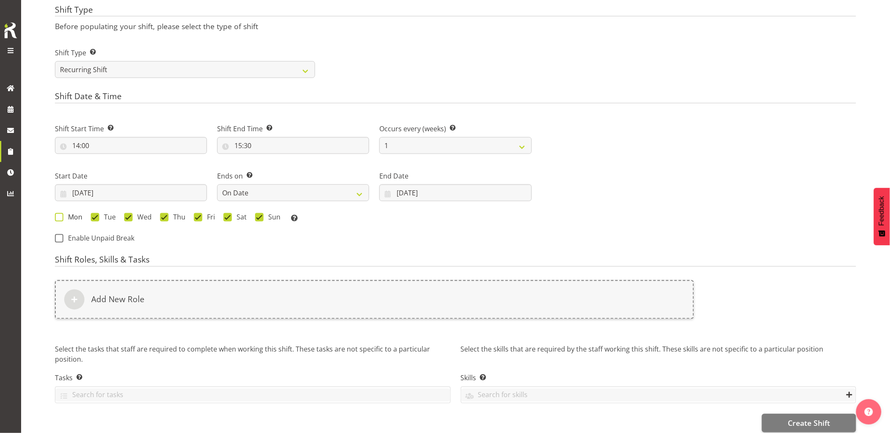
click at [68, 217] on span "Mon" at bounding box center [72, 217] width 19 height 8
click at [60, 217] on input "Mon" at bounding box center [57, 217] width 5 height 5
checkbox input "true"
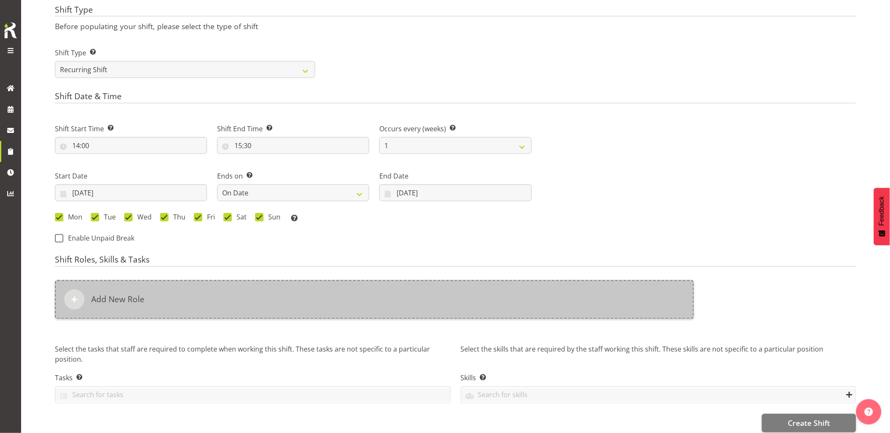
click at [349, 300] on div "Add New Role" at bounding box center [374, 299] width 639 height 39
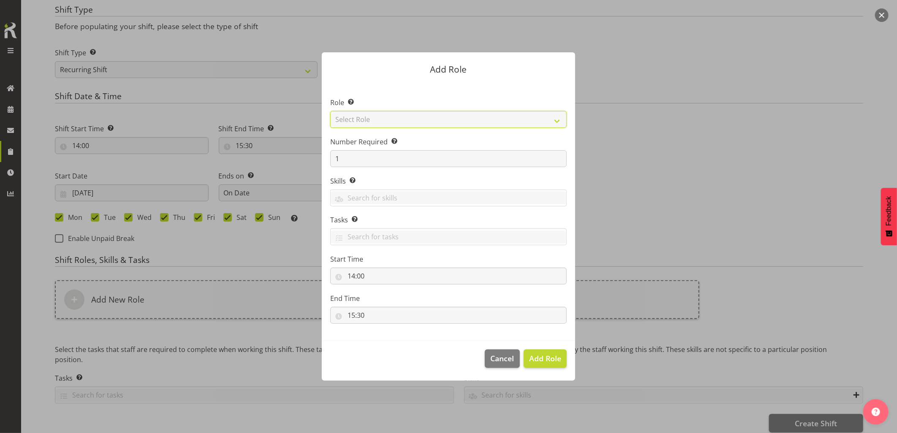
click at [374, 127] on select "Select Role Account Manager Electrician Engineering GM HSEQ manager MECH Mechan…" at bounding box center [448, 119] width 236 height 17
select select "20"
click at [330, 111] on select "Select Role Account Manager Electrician Engineering GM HSEQ manager MECH Mechan…" at bounding box center [448, 119] width 236 height 17
click at [550, 360] on span "Add Role" at bounding box center [545, 358] width 32 height 10
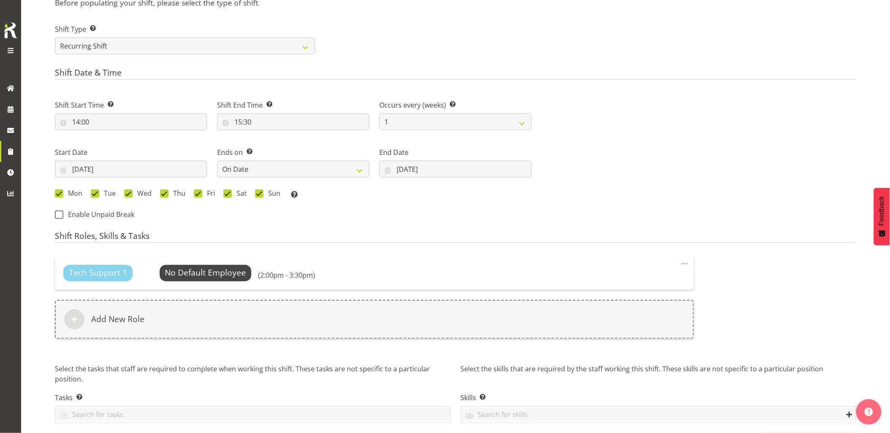
scroll to position [408, 0]
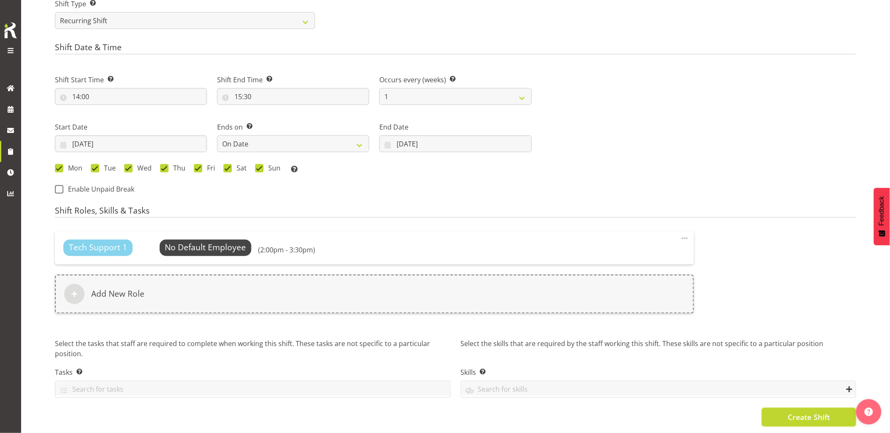
click at [791, 412] on span "Create Shift" at bounding box center [809, 417] width 42 height 11
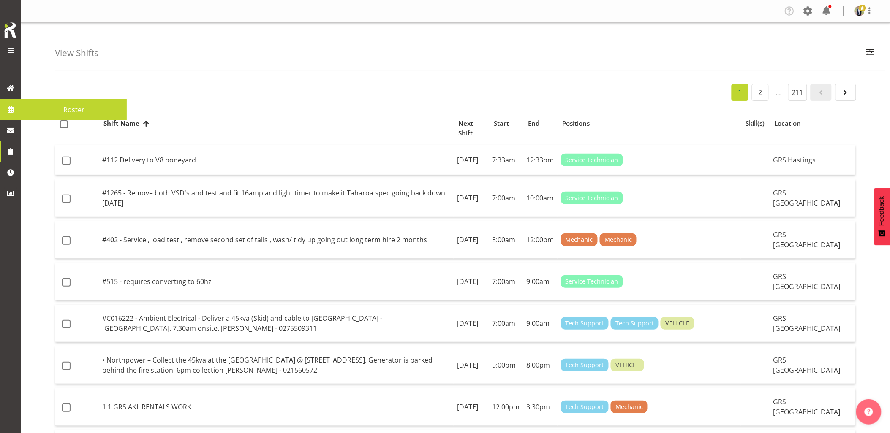
click at [17, 113] on link at bounding box center [10, 109] width 21 height 21
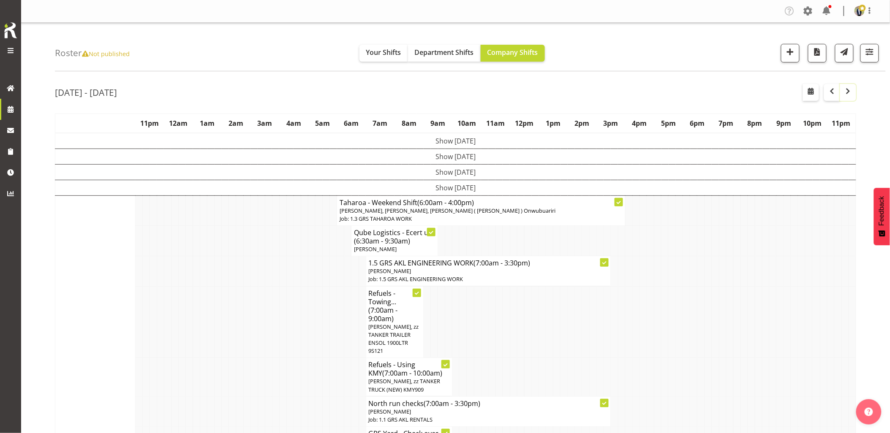
click at [851, 95] on span "button" at bounding box center [848, 91] width 10 height 10
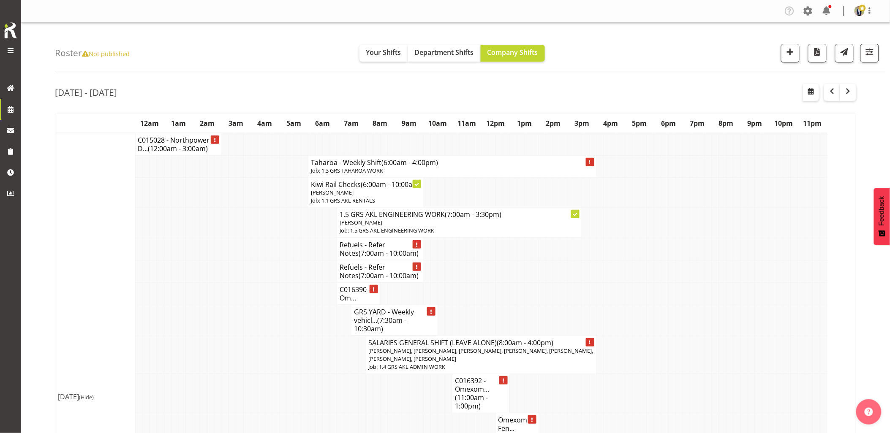
click at [247, 256] on td at bounding box center [246, 249] width 7 height 22
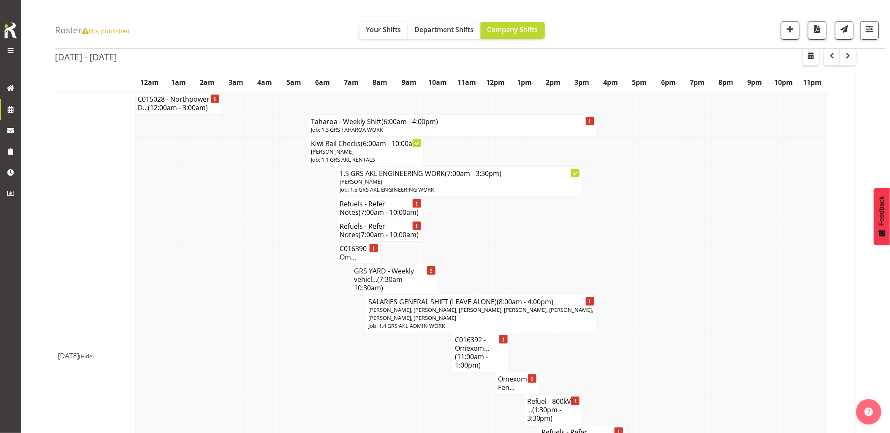
scroll to position [94, 0]
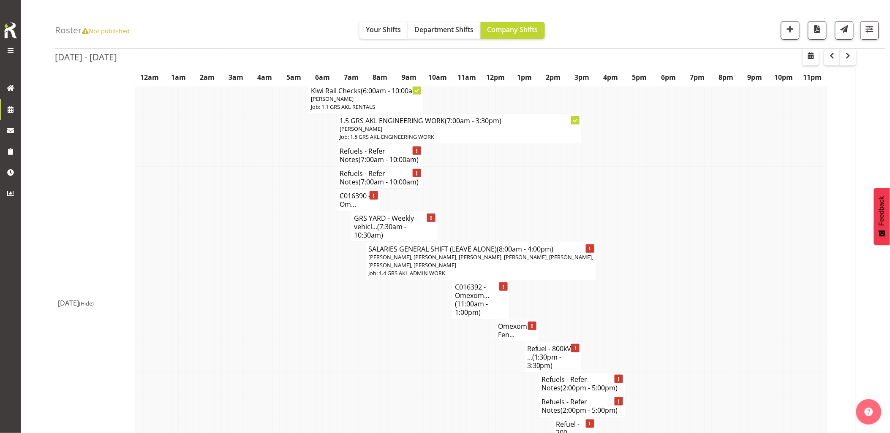
click at [247, 255] on td at bounding box center [246, 261] width 7 height 38
click at [275, 242] on td at bounding box center [275, 226] width 7 height 31
click at [263, 230] on td at bounding box center [261, 226] width 7 height 31
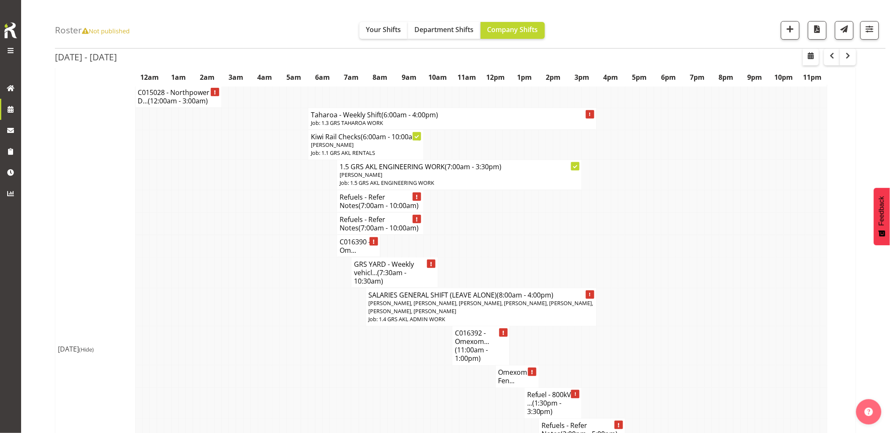
scroll to position [0, 0]
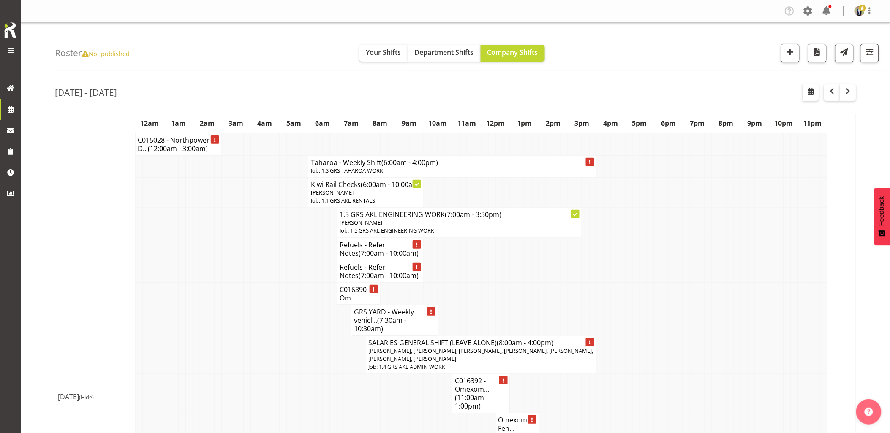
click at [215, 226] on td at bounding box center [218, 223] width 7 height 30
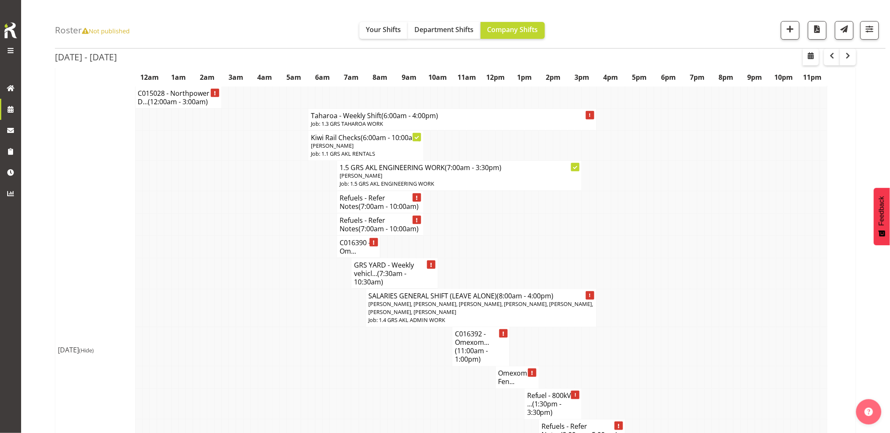
scroll to position [94, 0]
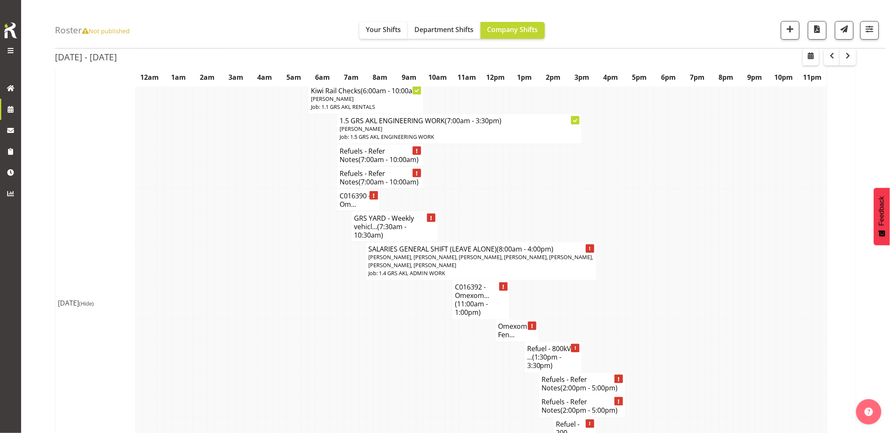
click at [299, 256] on td at bounding box center [297, 261] width 7 height 38
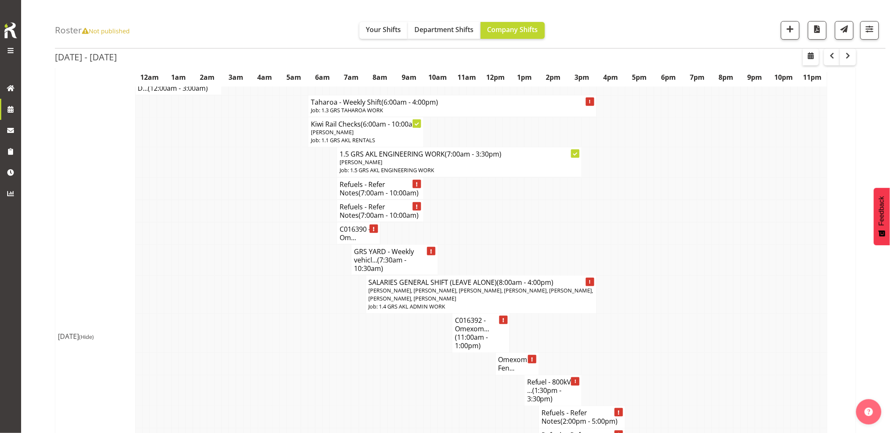
scroll to position [47, 0]
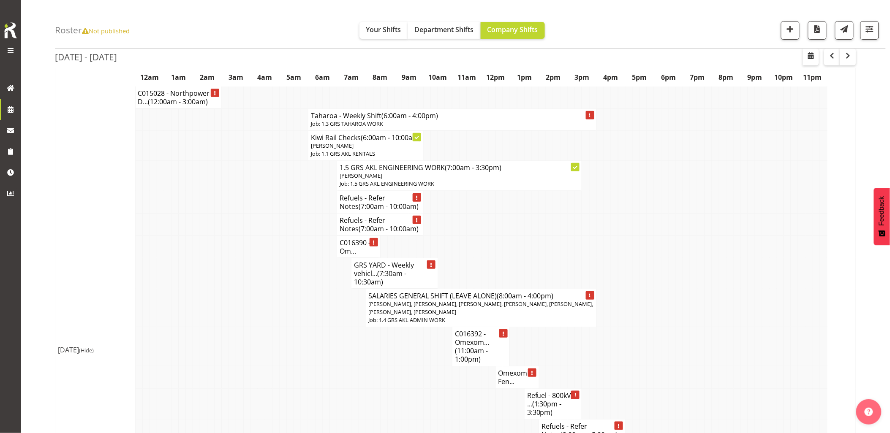
click at [265, 258] on td at bounding box center [268, 247] width 7 height 22
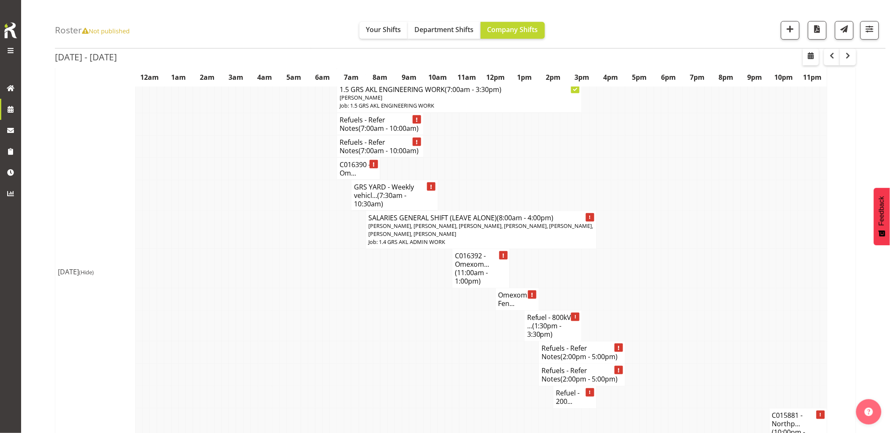
scroll to position [141, 0]
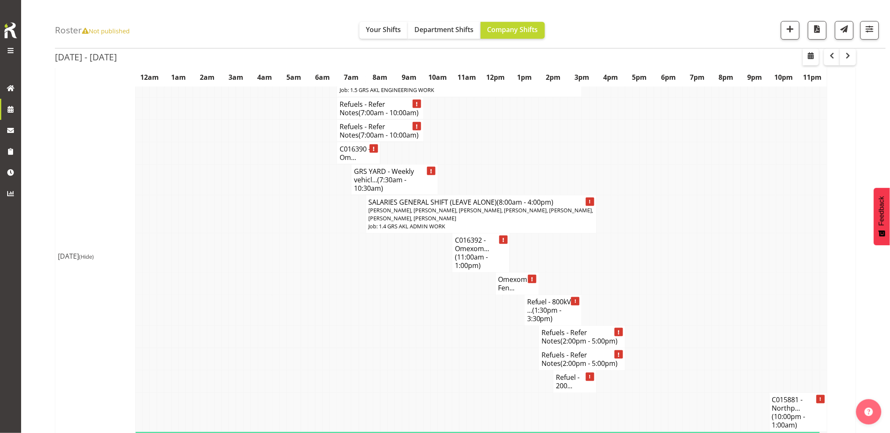
click at [265, 261] on td at bounding box center [268, 253] width 7 height 39
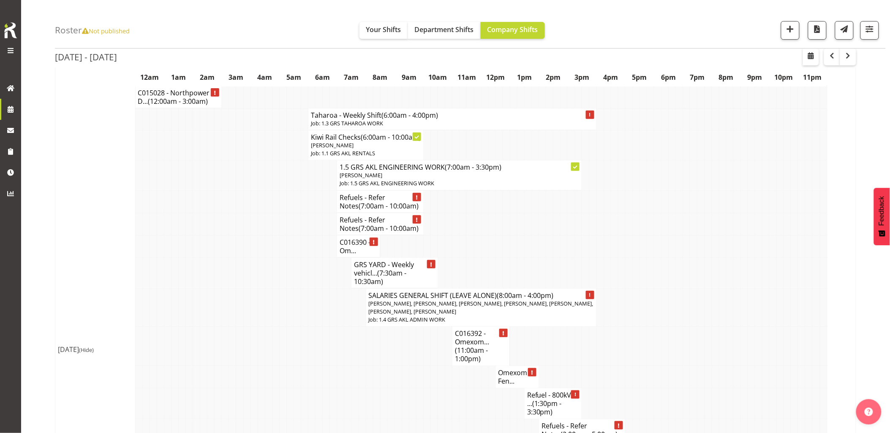
scroll to position [47, 0]
click at [265, 258] on td at bounding box center [268, 247] width 7 height 22
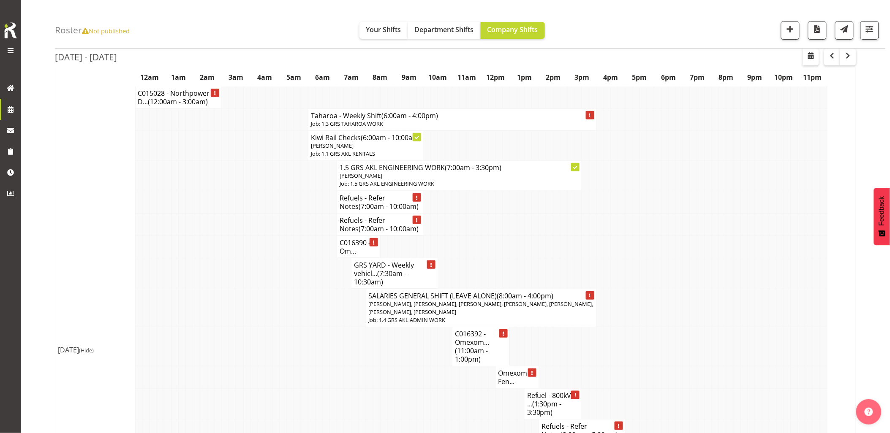
click at [238, 227] on td at bounding box center [239, 224] width 7 height 22
click at [242, 273] on td at bounding box center [239, 273] width 7 height 31
click at [241, 272] on td at bounding box center [239, 273] width 7 height 31
click at [288, 213] on td at bounding box center [289, 202] width 7 height 22
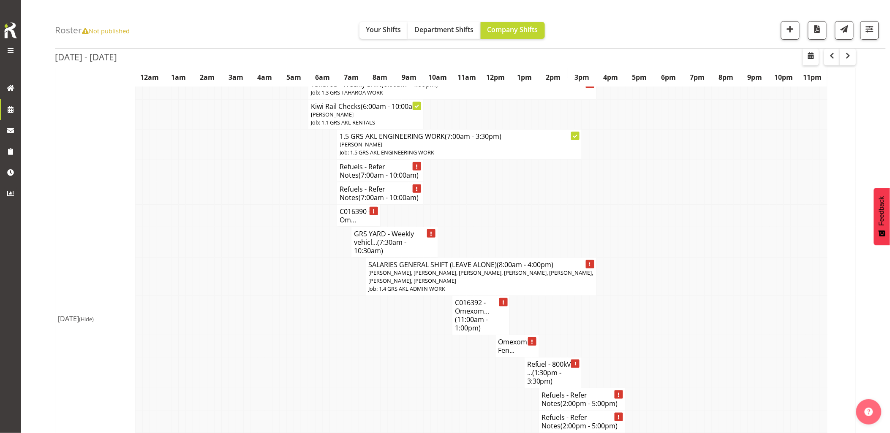
scroll to position [94, 0]
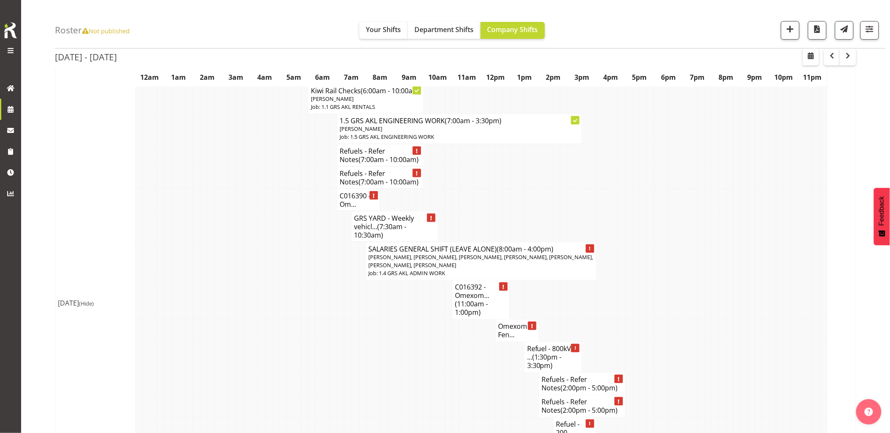
click at [330, 277] on td at bounding box center [333, 261] width 7 height 38
click at [343, 330] on td at bounding box center [340, 331] width 7 height 22
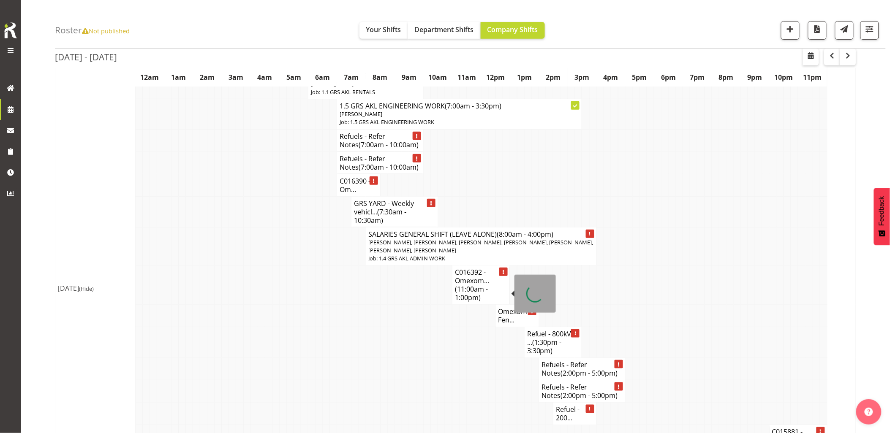
scroll to position [141, 0]
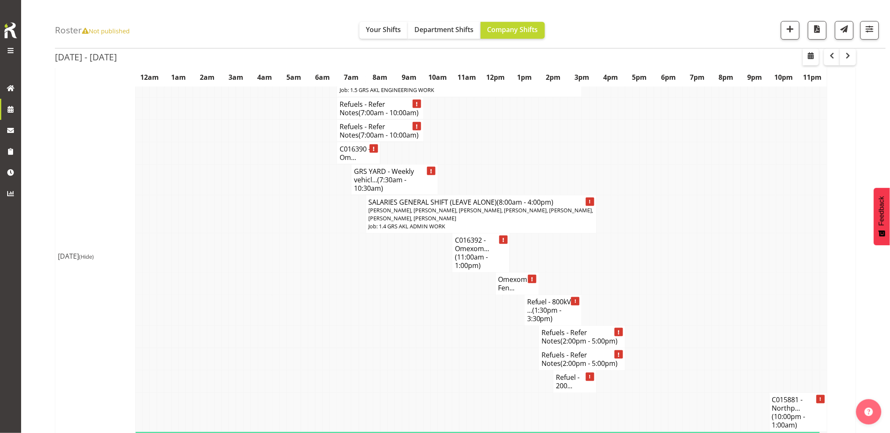
click at [431, 295] on td at bounding box center [434, 284] width 7 height 22
click at [358, 293] on td at bounding box center [354, 284] width 7 height 22
drag, startPoint x: 357, startPoint y: 290, endPoint x: 358, endPoint y: 294, distance: 4.3
click at [358, 294] on tr "Omexom - Fen..." at bounding box center [455, 284] width 801 height 22
drag, startPoint x: 393, startPoint y: 327, endPoint x: 473, endPoint y: 309, distance: 82.8
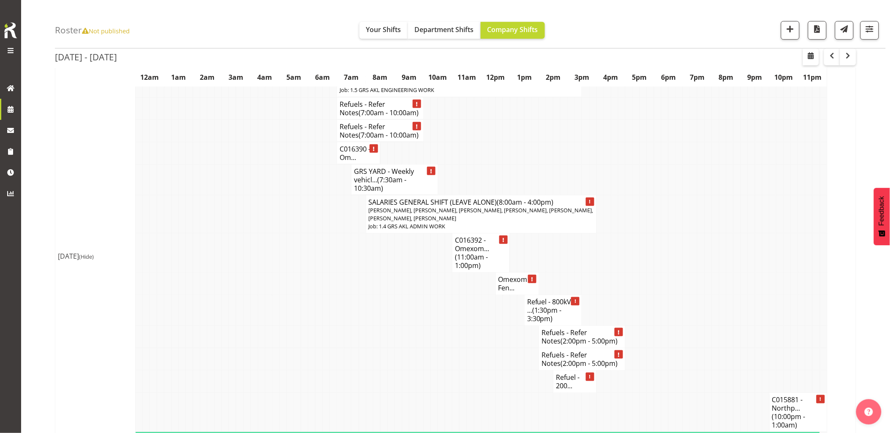
click at [394, 326] on tr "Refuel - 800kVA ... (1:30pm - 3:30pm)" at bounding box center [455, 310] width 801 height 31
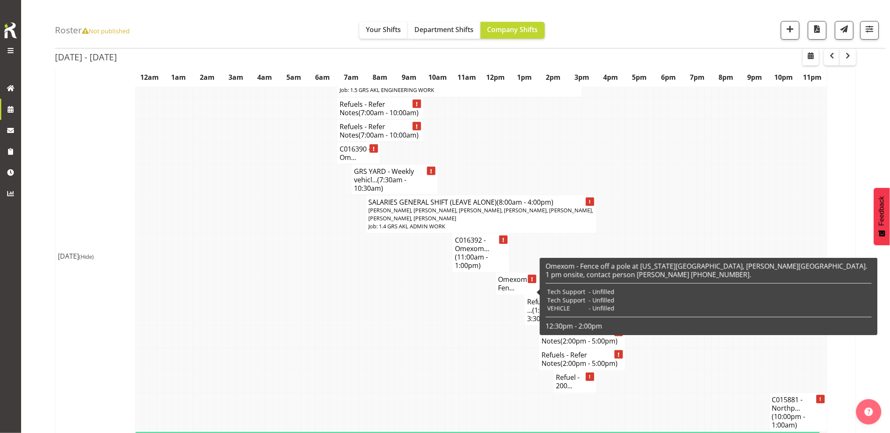
click at [441, 342] on td at bounding box center [441, 337] width 7 height 22
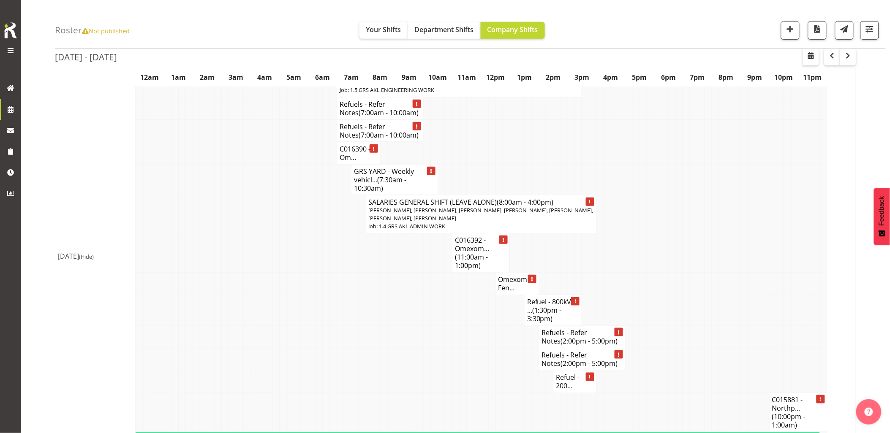
click at [471, 347] on td at bounding box center [470, 337] width 7 height 22
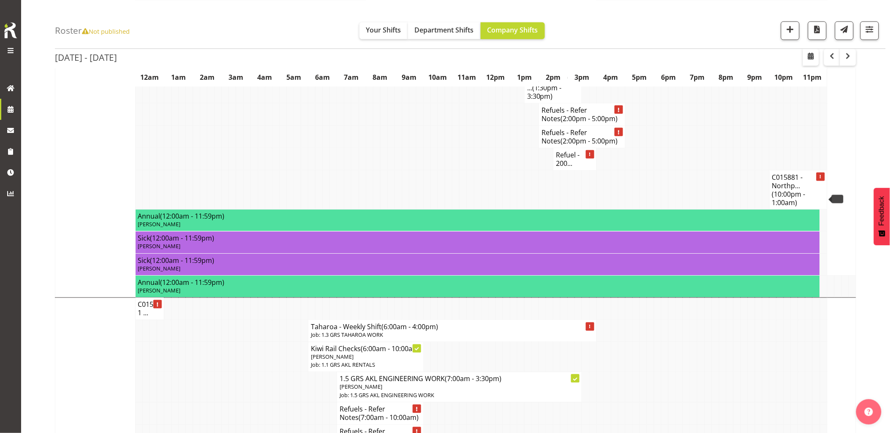
scroll to position [422, 0]
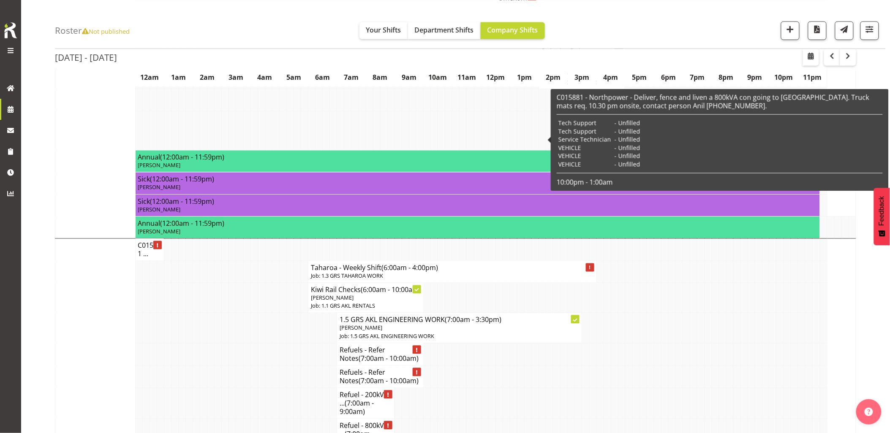
click at [188, 302] on td at bounding box center [189, 298] width 7 height 30
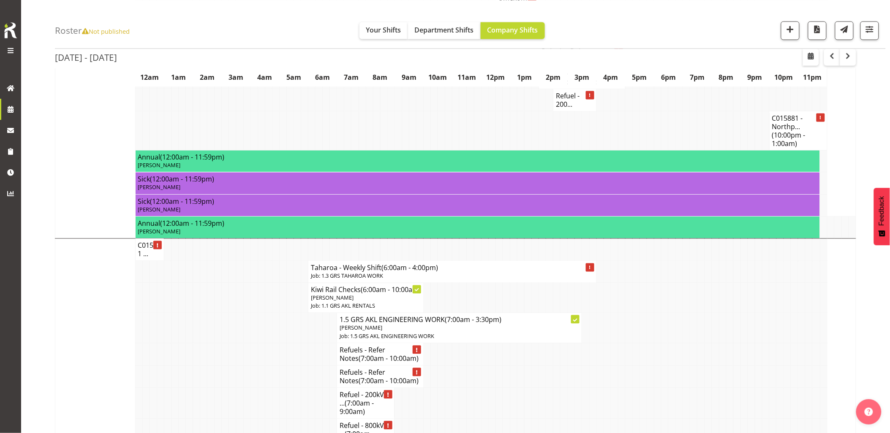
click at [258, 366] on td at bounding box center [261, 354] width 7 height 22
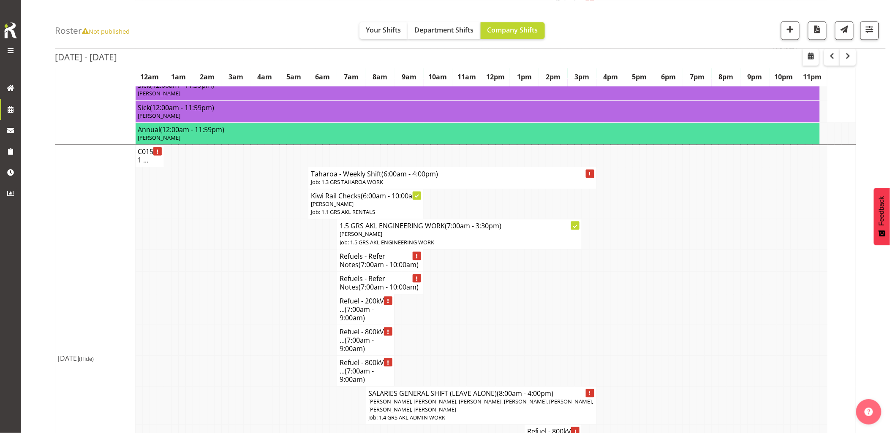
click at [258, 356] on td at bounding box center [261, 340] width 7 height 31
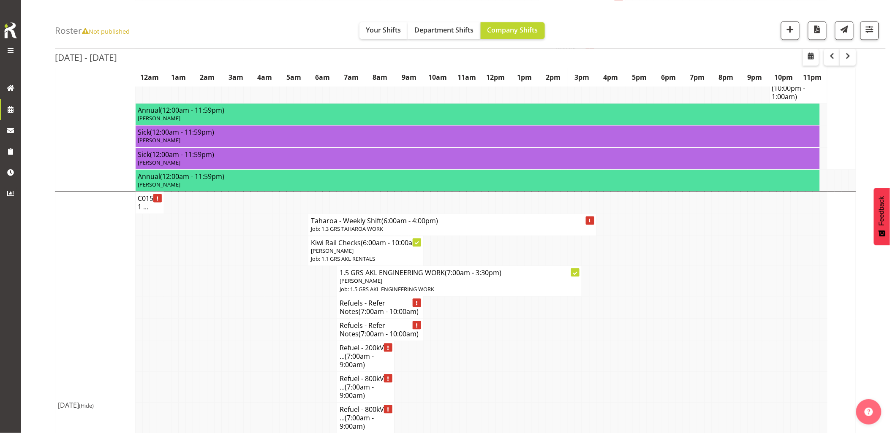
click at [193, 316] on tr "Refuels - Refer Notes (7:00am - 10:00am)" at bounding box center [455, 307] width 801 height 22
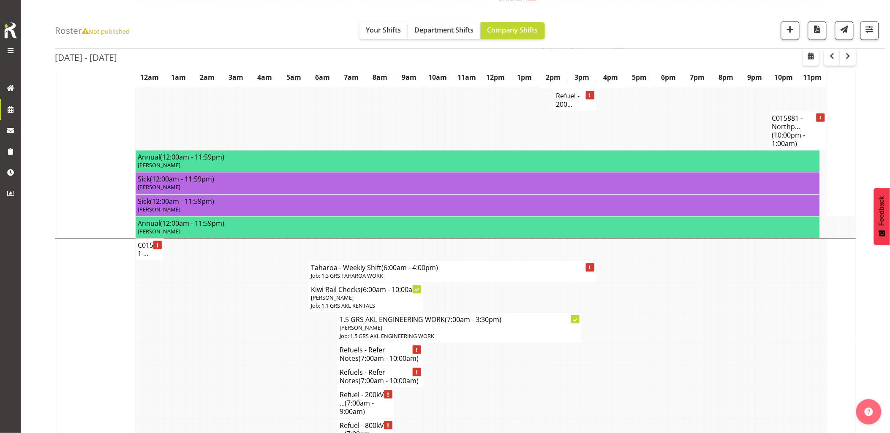
click at [226, 313] on td at bounding box center [225, 298] width 7 height 30
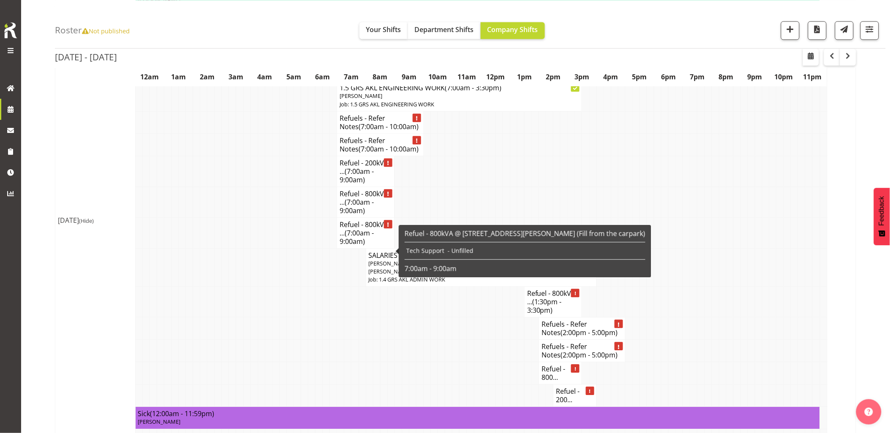
scroll to position [657, 0]
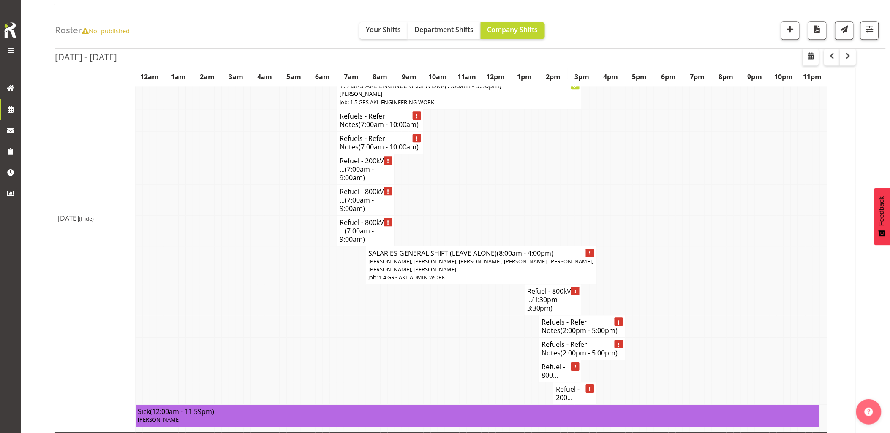
click at [415, 338] on td at bounding box center [412, 326] width 7 height 22
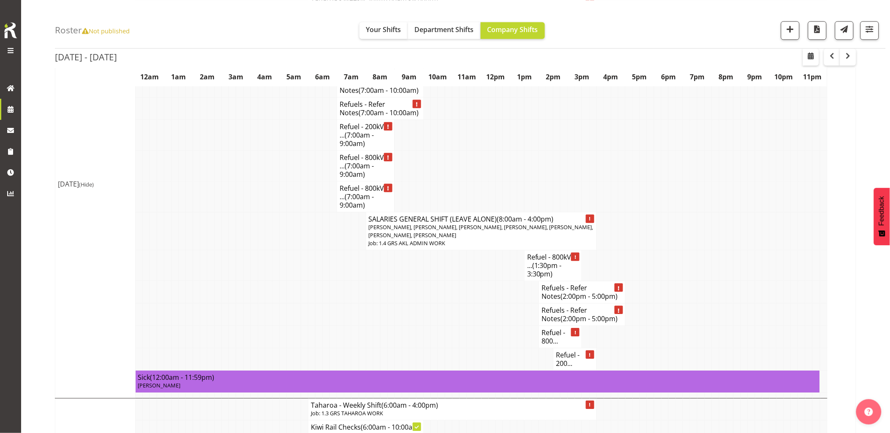
scroll to position [704, 0]
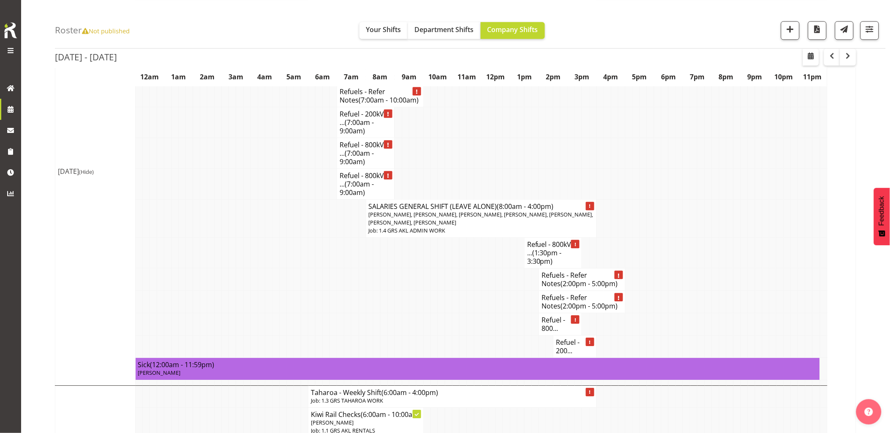
click at [482, 313] on td at bounding box center [484, 302] width 7 height 22
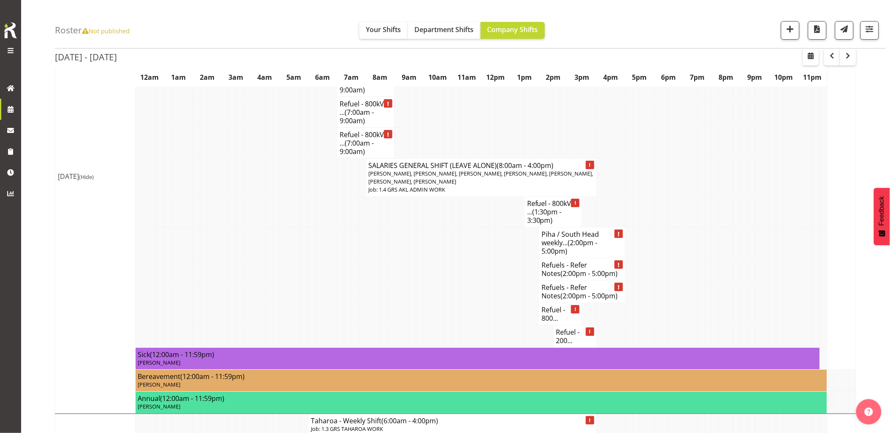
scroll to position [1173, 0]
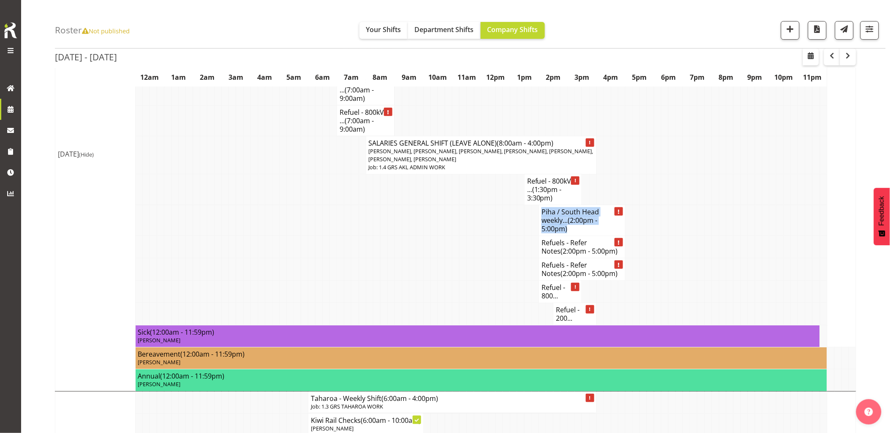
click at [434, 260] on tbody "Show Mon 13th Oct 2025 Mon 13th Oct 2025 (Hide) C015028 - Northpower - D... (12…" at bounding box center [455, 320] width 801 height 2721
click at [755, 258] on tr "Refuels - Refer Notes (2:00pm - 5:00pm)" at bounding box center [455, 247] width 801 height 22
click at [433, 236] on td at bounding box center [434, 220] width 7 height 31
click at [452, 281] on td at bounding box center [455, 269] width 7 height 22
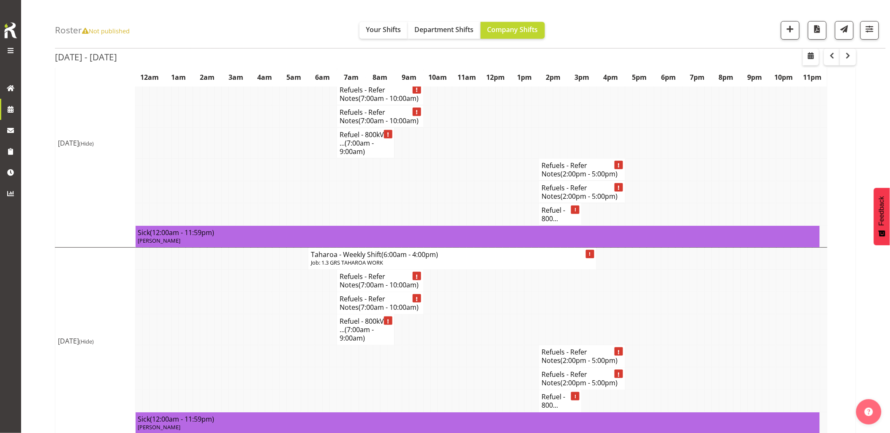
scroll to position [2473, 0]
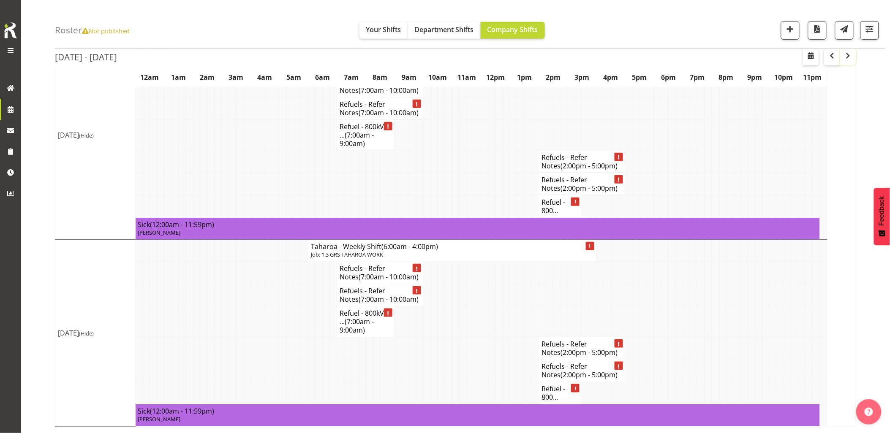
click at [851, 55] on span "button" at bounding box center [848, 56] width 10 height 10
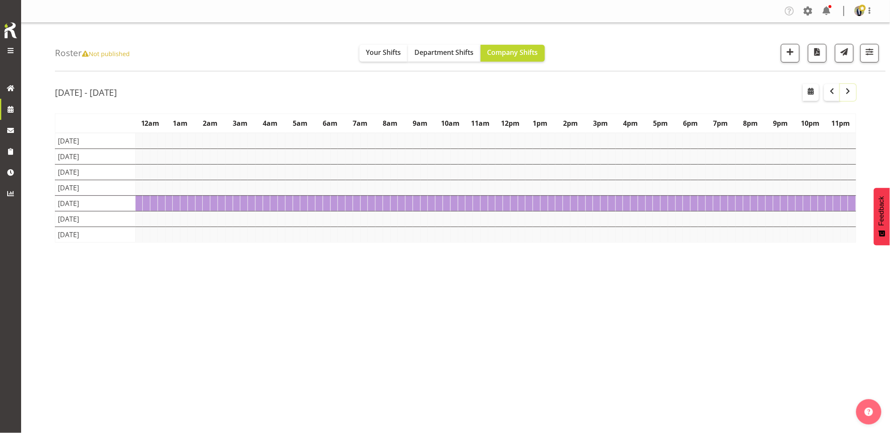
scroll to position [0, 0]
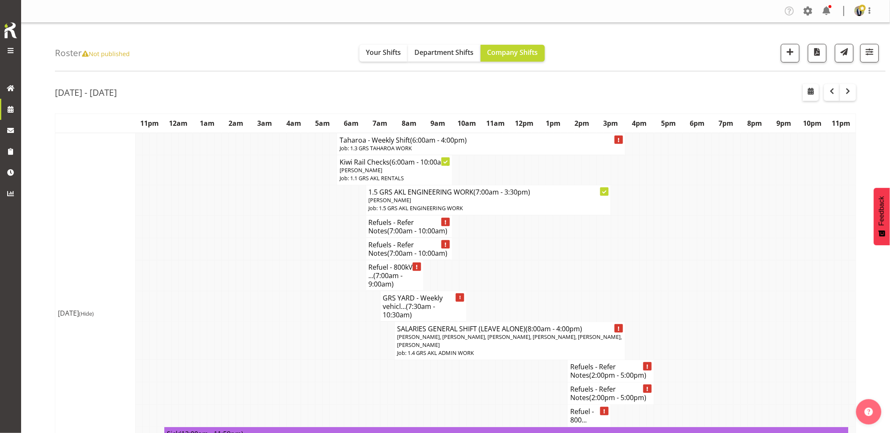
click at [282, 254] on td at bounding box center [282, 249] width 7 height 22
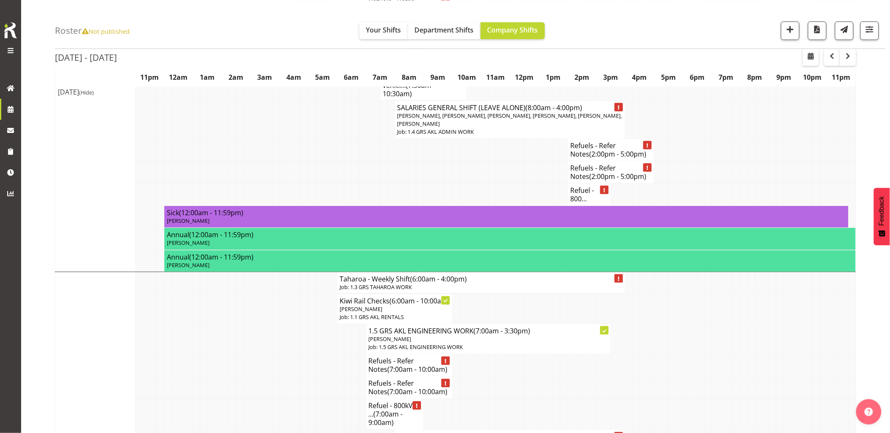
scroll to position [281, 0]
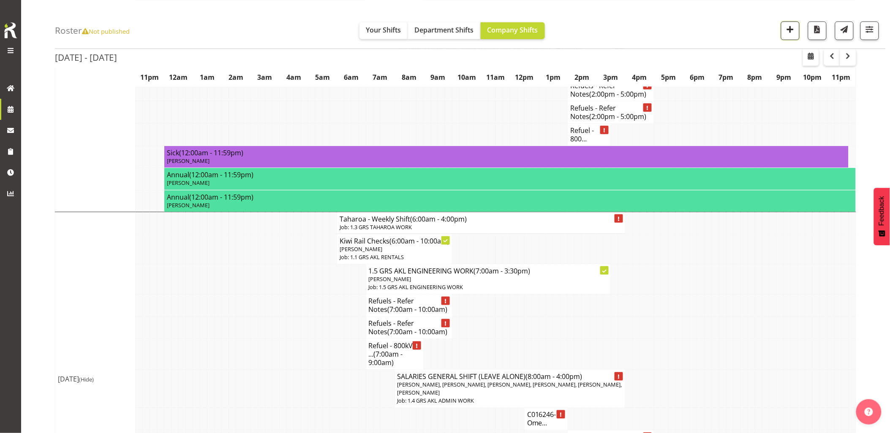
click at [788, 33] on span "button" at bounding box center [790, 29] width 11 height 11
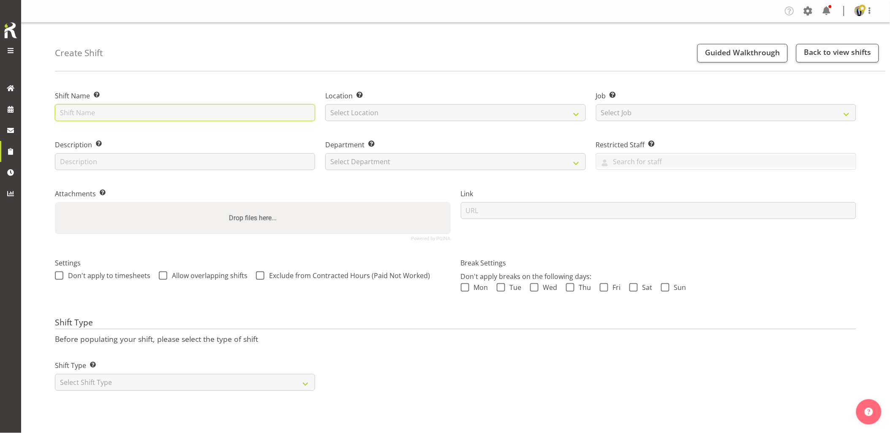
click at [128, 113] on input "text" at bounding box center [185, 112] width 260 height 17
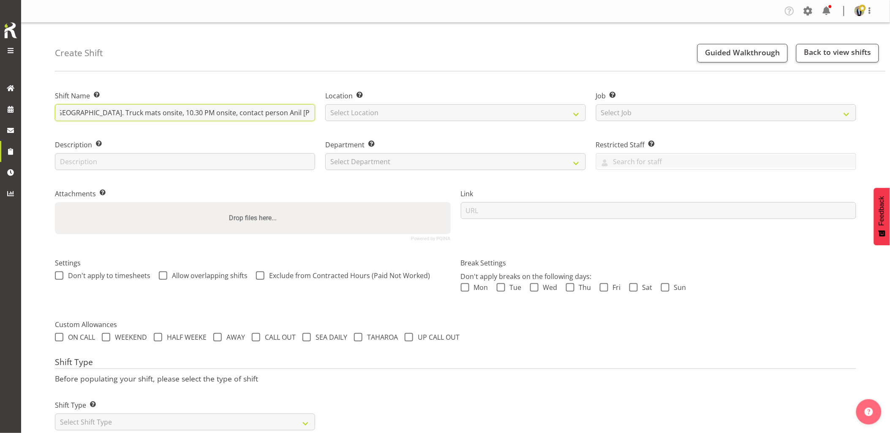
scroll to position [0, 234]
type input "C015881 - Northpower - Shutdown & collect the 800kVA container from [GEOGRAPHIC…"
click at [413, 116] on select "Select Location [GEOGRAPHIC_DATA] [GEOGRAPHIC_DATA] GRS [GEOGRAPHIC_DATA] [GEOG…" at bounding box center [455, 112] width 260 height 17
select select "28"
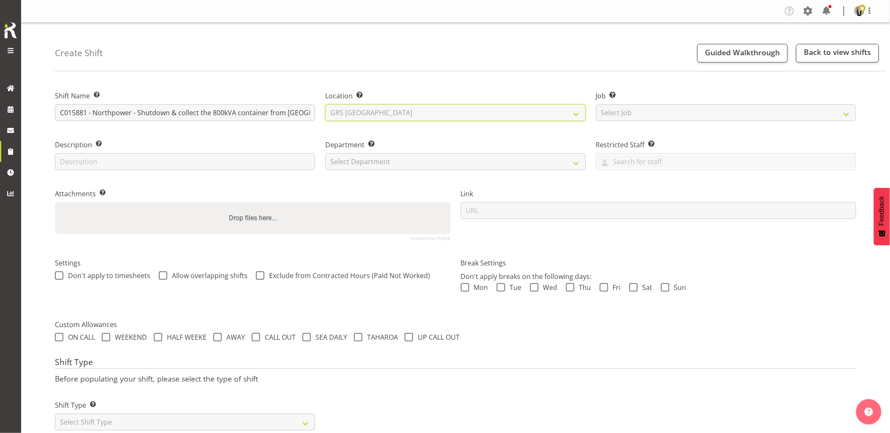
click at [325, 104] on select "Select Location [GEOGRAPHIC_DATA] [GEOGRAPHIC_DATA] GRS [GEOGRAPHIC_DATA] [GEOG…" at bounding box center [455, 112] width 260 height 17
drag, startPoint x: 637, startPoint y: 108, endPoint x: 643, endPoint y: 120, distance: 13.8
click at [638, 108] on select "Select Job Create new job 1.1 GRS AKL RENTALS 1.1 GRS AKL RENTALS AC 1.1 GRS AK…" at bounding box center [726, 112] width 260 height 17
select select "7504"
click at [596, 104] on select "Select Job Create new job 1.1 GRS AKL RENTALS 1.1 GRS AKL RENTALS AC 1.1 GRS AK…" at bounding box center [726, 112] width 260 height 17
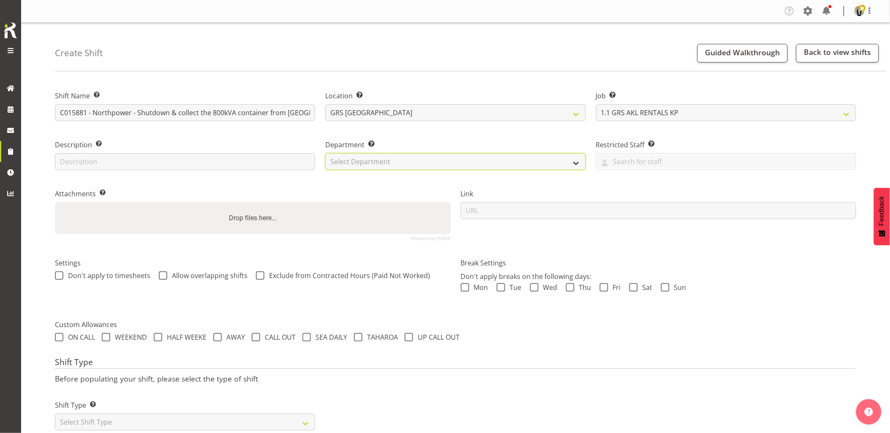
click at [432, 160] on select "Select Department GRS HIRE AKL GRS HIRE AKL GRS HIRE TGA GRS HIRE HST GRS SALES…" at bounding box center [455, 161] width 260 height 17
select select "20"
click at [325, 153] on select "Select Department GRS HIRE AKL GRS HIRE AKL GRS HIRE TGA GRS HIRE HST GRS SALES…" at bounding box center [455, 161] width 260 height 17
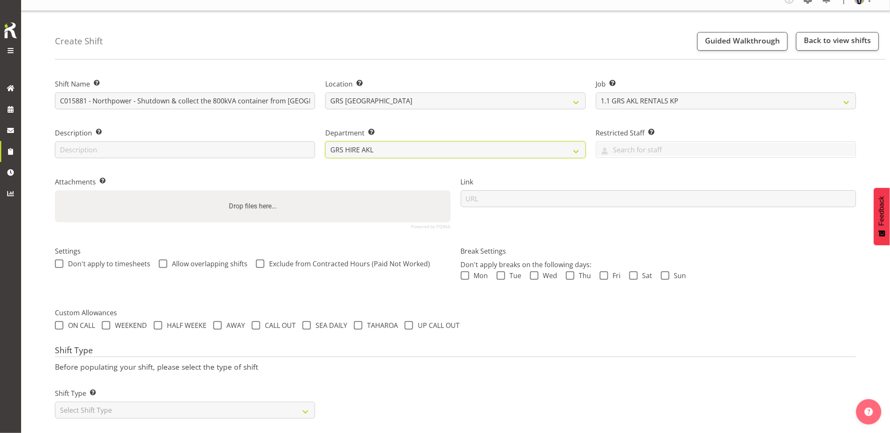
scroll to position [24, 0]
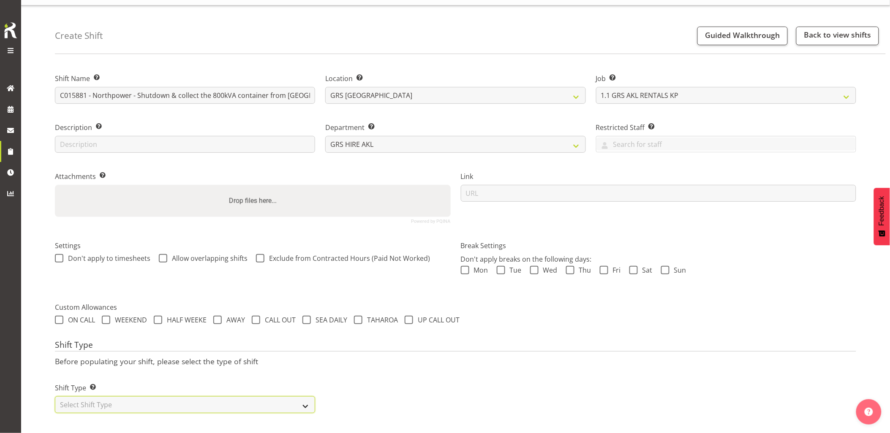
click at [174, 406] on select "Select Shift Type One Off Shift Recurring Shift Rotating Shift" at bounding box center [185, 405] width 260 height 17
select select "one_off"
click at [55, 397] on select "Select Shift Type One Off Shift Recurring Shift Rotating Shift" at bounding box center [185, 405] width 260 height 17
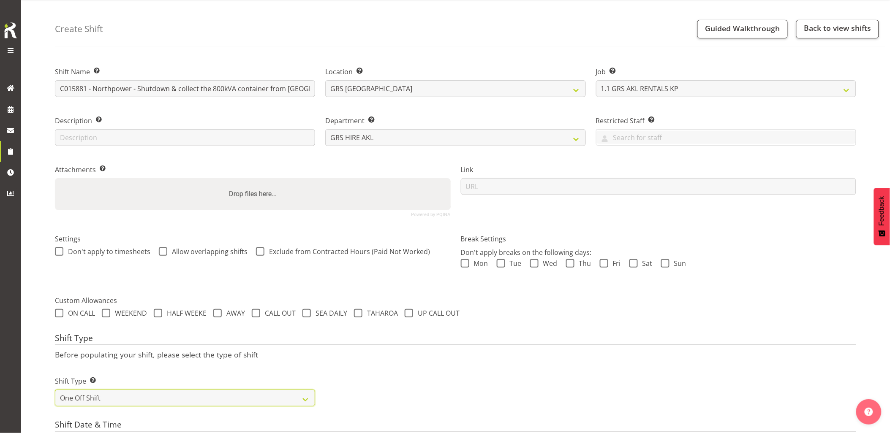
scroll to position [259, 0]
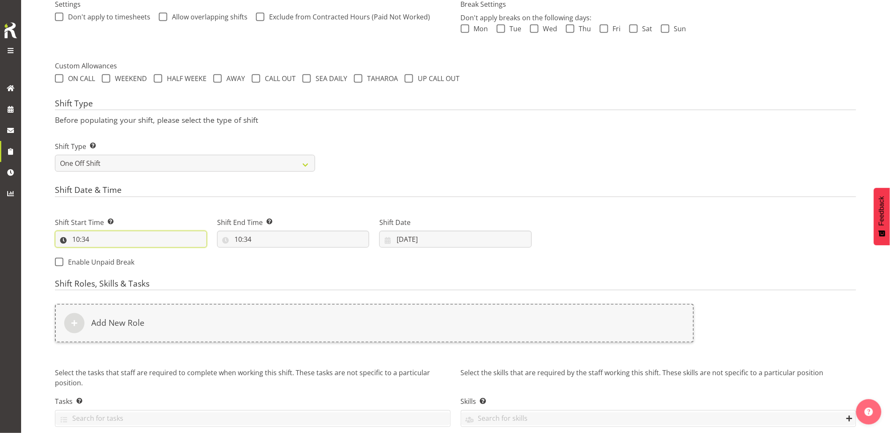
click at [125, 237] on input "10:34" at bounding box center [131, 239] width 152 height 17
drag, startPoint x: 113, startPoint y: 260, endPoint x: 115, endPoint y: 252, distance: 8.3
click at [113, 260] on select "00 01 02 03 04 05 06 07 08 09 10 11 12 13 14 15 16 17 18 19 20 21 22 23" at bounding box center [112, 261] width 19 height 17
select select "22"
click at [103, 253] on select "00 01 02 03 04 05 06 07 08 09 10 11 12 13 14 15 16 17 18 19 20 21 22 23" at bounding box center [112, 261] width 19 height 17
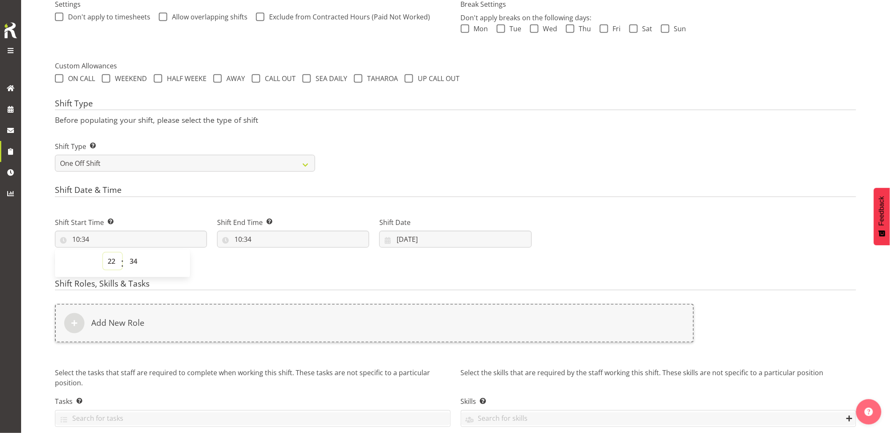
type input "22:34"
click at [135, 260] on select "00 01 02 03 04 05 06 07 08 09 10 11 12 13 14 15 16 17 18 19 20 21 22 23 24 25 2…" at bounding box center [134, 261] width 19 height 17
select select "0"
click at [125, 253] on select "00 01 02 03 04 05 06 07 08 09 10 11 12 13 14 15 16 17 18 19 20 21 22 23 24 25 2…" at bounding box center [134, 261] width 19 height 17
type input "22:00"
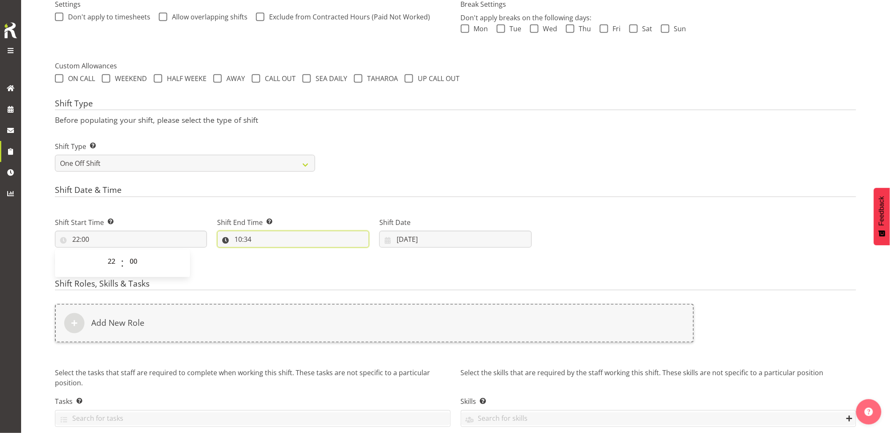
click at [276, 243] on input "10:34" at bounding box center [293, 239] width 152 height 17
click at [270, 263] on select "00 01 02 03 04 05 06 07 08 09 10 11 12 13 14 15 16 17 18 19 20 21 22 23" at bounding box center [274, 261] width 19 height 17
select select "0"
click at [265, 253] on select "00 01 02 03 04 05 06 07 08 09 10 11 12 13 14 15 16 17 18 19 20 21 22 23" at bounding box center [274, 261] width 19 height 17
type input "00:34"
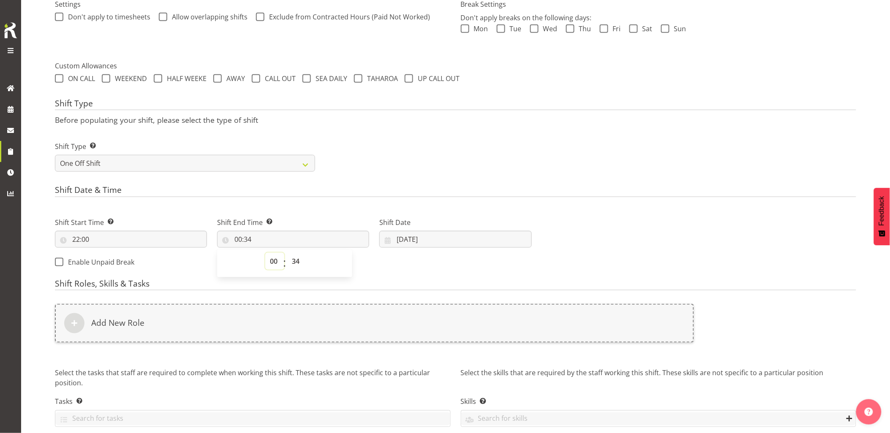
drag, startPoint x: 277, startPoint y: 267, endPoint x: 277, endPoint y: 259, distance: 8.0
click at [277, 267] on select "00 01 02 03 04 05 06 07 08 09 10 11 12 13 14 15 16 17 18 19 20 21 22 23" at bounding box center [274, 261] width 19 height 17
select select "1"
click at [265, 253] on select "00 01 02 03 04 05 06 07 08 09 10 11 12 13 14 15 16 17 18 19 20 21 22 23" at bounding box center [274, 261] width 19 height 17
type input "01:34"
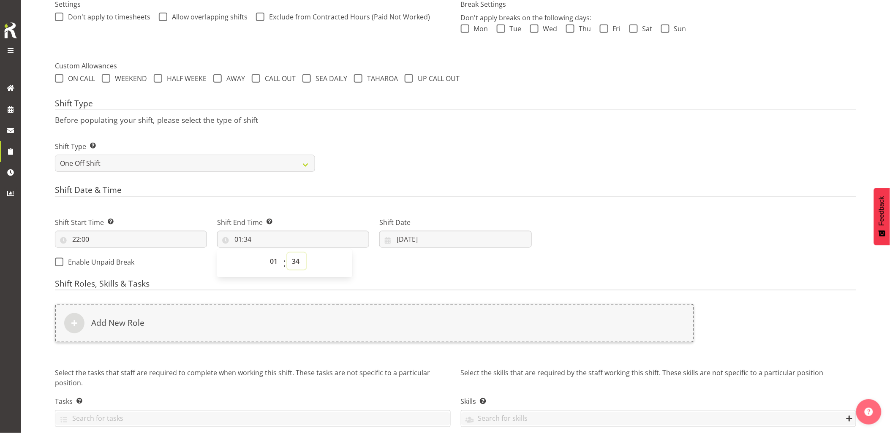
click at [298, 260] on select "00 01 02 03 04 05 06 07 08 09 10 11 12 13 14 15 16 17 18 19 20 21 22 23 24 25 2…" at bounding box center [296, 261] width 19 height 17
select select "0"
click at [287, 253] on select "00 01 02 03 04 05 06 07 08 09 10 11 12 13 14 15 16 17 18 19 20 21 22 23 24 25 2…" at bounding box center [296, 261] width 19 height 17
type input "01:00"
click at [422, 125] on div "Shift Type Before populating your shift, please select the type of shift Shift …" at bounding box center [455, 138] width 801 height 79
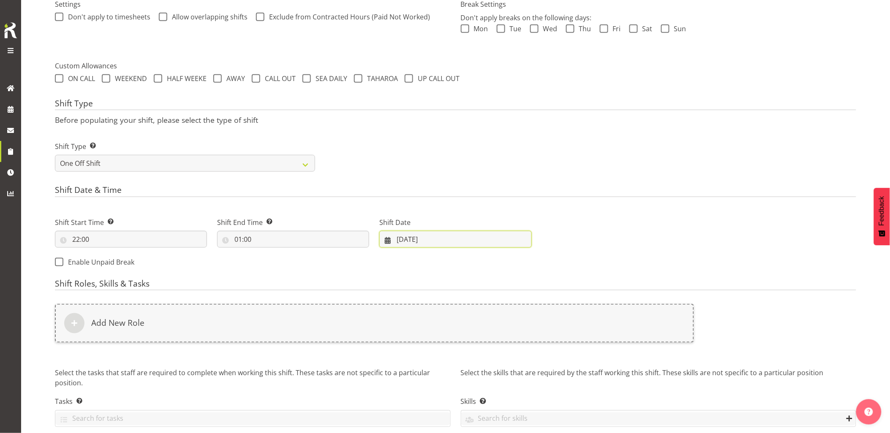
click at [446, 246] on input "10/10/2025" at bounding box center [455, 239] width 152 height 17
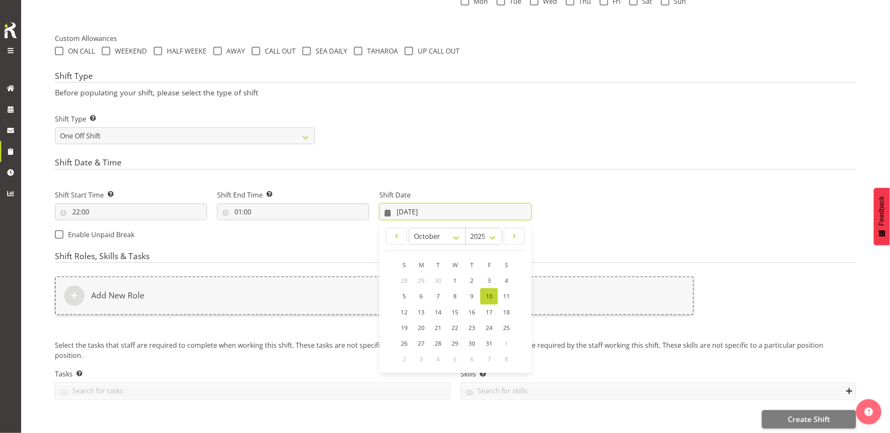
scroll to position [295, 0]
click at [441, 322] on span "21" at bounding box center [438, 326] width 7 height 8
type input "21/10/2025"
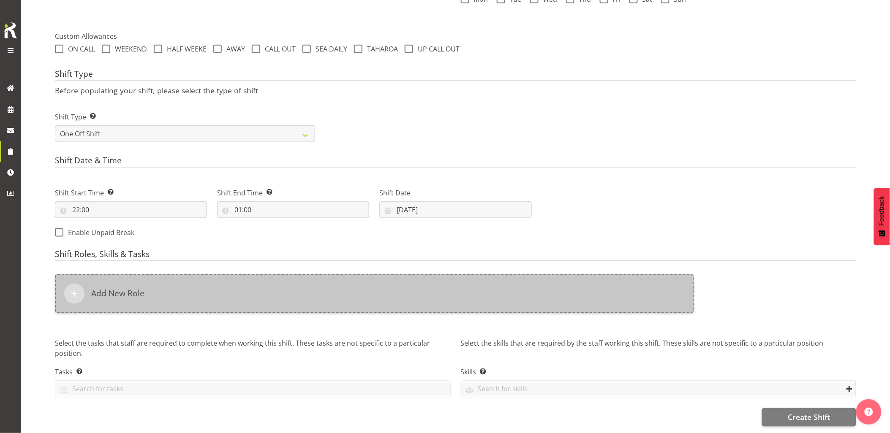
click at [376, 285] on div "Add New Role" at bounding box center [374, 294] width 639 height 39
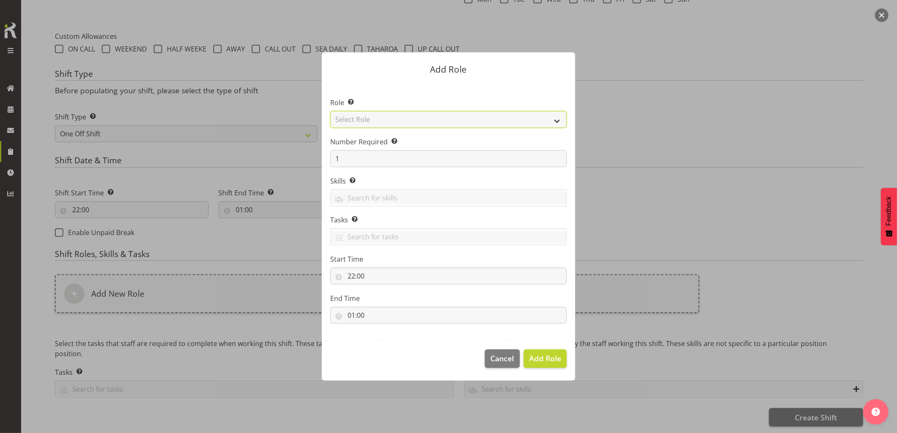
click at [352, 119] on select "Select Role Account Manager Electrician Engineering GM HSEQ manager MECH Mechan…" at bounding box center [448, 119] width 236 height 17
select select "20"
click at [330, 111] on select "Select Role Account Manager Electrician Engineering GM HSEQ manager MECH Mechan…" at bounding box center [448, 119] width 236 height 17
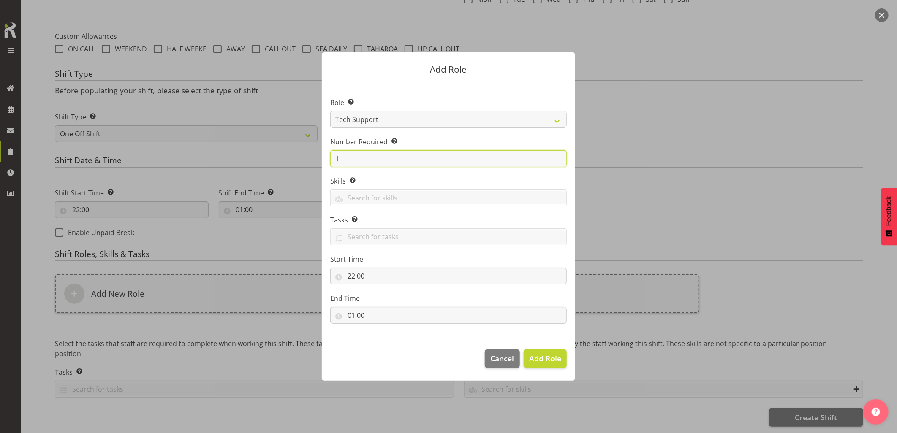
drag, startPoint x: 346, startPoint y: 160, endPoint x: 312, endPoint y: 160, distance: 34.6
click at [317, 160] on div "Add Role Role Select the role you wish to add to the shift. Account Manager Ele…" at bounding box center [448, 216] width 270 height 370
type input "2"
click at [538, 361] on span "Add 2 Roles" at bounding box center [540, 358] width 42 height 10
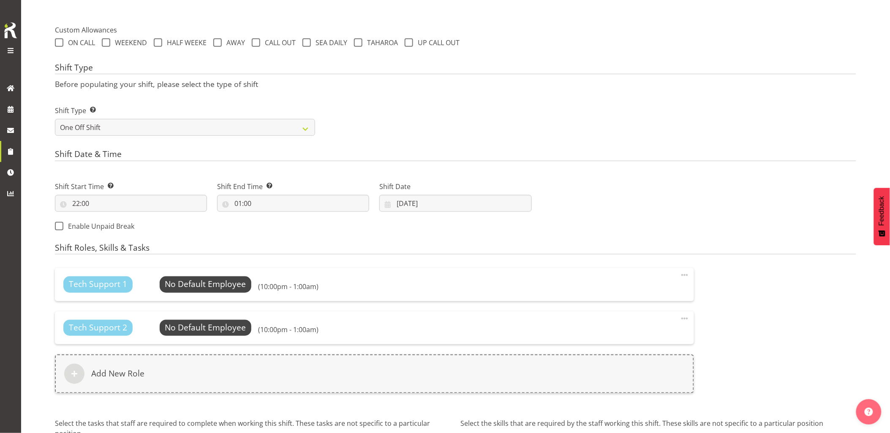
click at [449, 352] on div "Tech Support 1 No Default Employee Select Employee (10:00pm - 1:00am) Edit Dele…" at bounding box center [374, 330] width 639 height 125
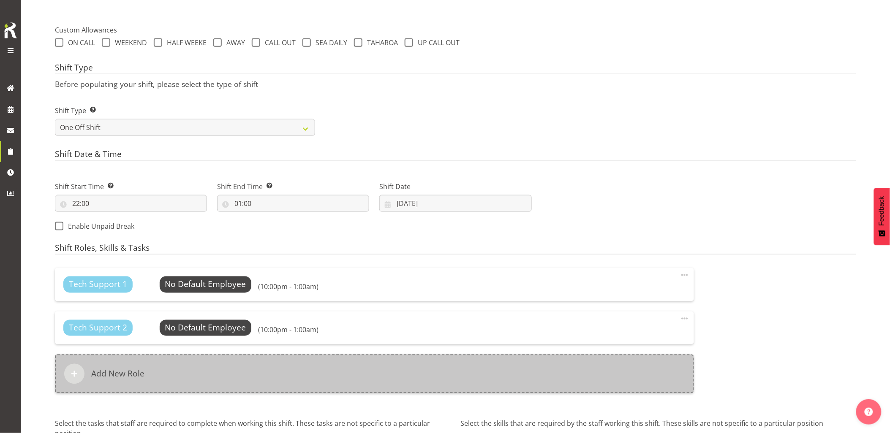
click at [449, 358] on div "Add New Role" at bounding box center [374, 374] width 639 height 39
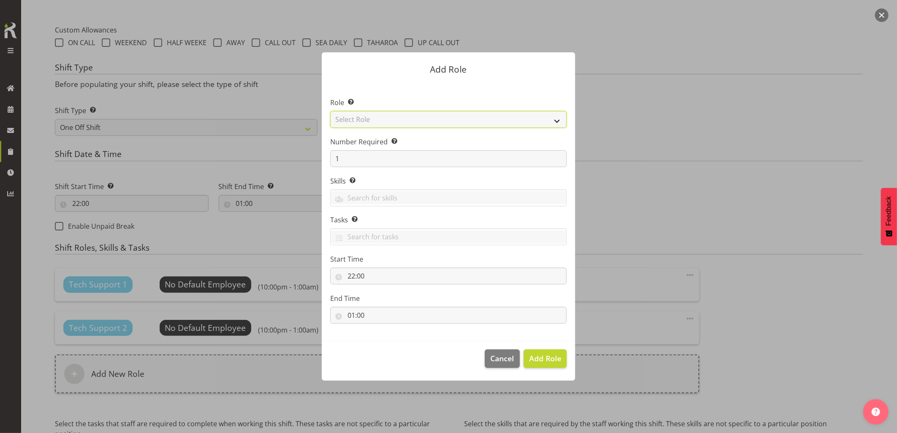
click at [383, 123] on select "Select Role Account Manager Electrician Engineering GM HSEQ manager MECH Mechan…" at bounding box center [448, 119] width 236 height 17
select select "21"
click at [330, 111] on select "Select Role Account Manager Electrician Engineering GM HSEQ manager MECH Mechan…" at bounding box center [448, 119] width 236 height 17
click at [531, 354] on span "Add Role" at bounding box center [545, 358] width 32 height 10
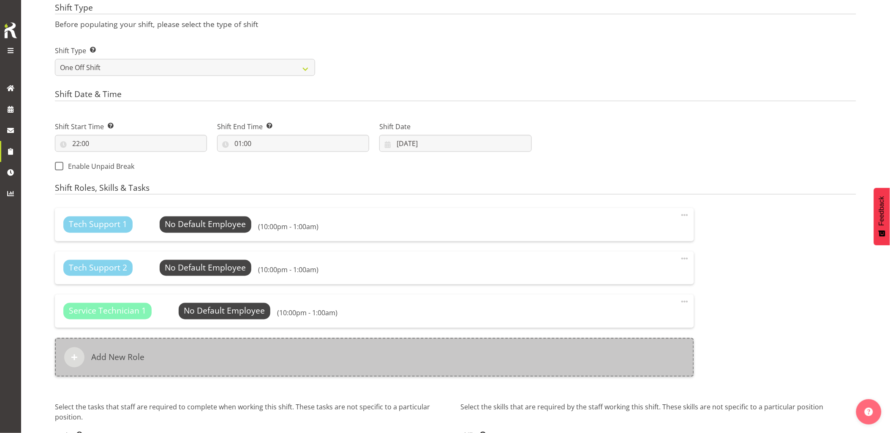
scroll to position [389, 0]
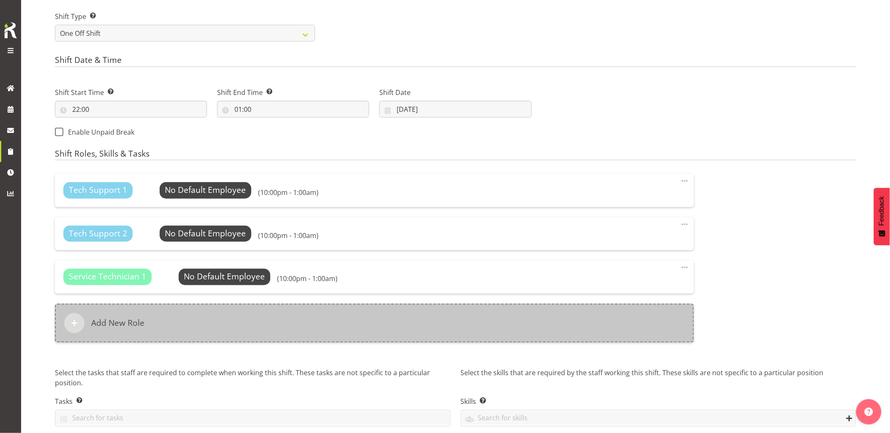
click at [250, 322] on div "Add New Role" at bounding box center [374, 323] width 639 height 39
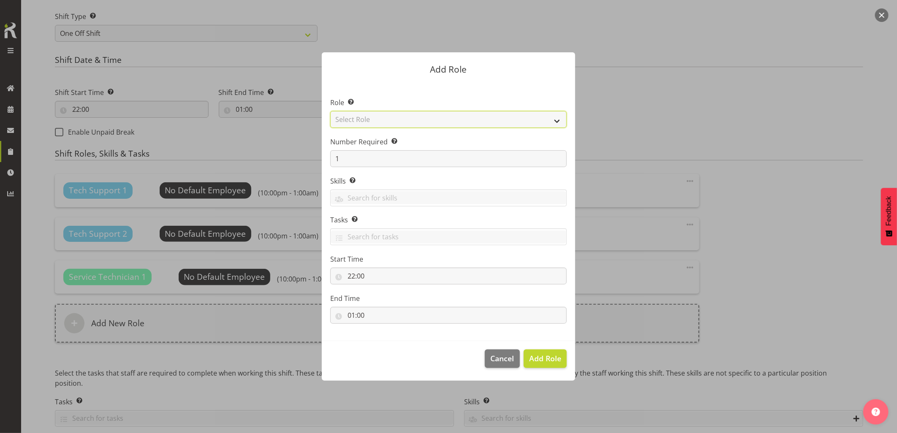
click at [351, 123] on select "Select Role Account Manager Electrician Engineering GM HSEQ manager MECH Mechan…" at bounding box center [448, 119] width 236 height 17
select select "27"
click at [330, 111] on select "Select Role Account Manager Electrician Engineering GM HSEQ manager MECH Mechan…" at bounding box center [448, 119] width 236 height 17
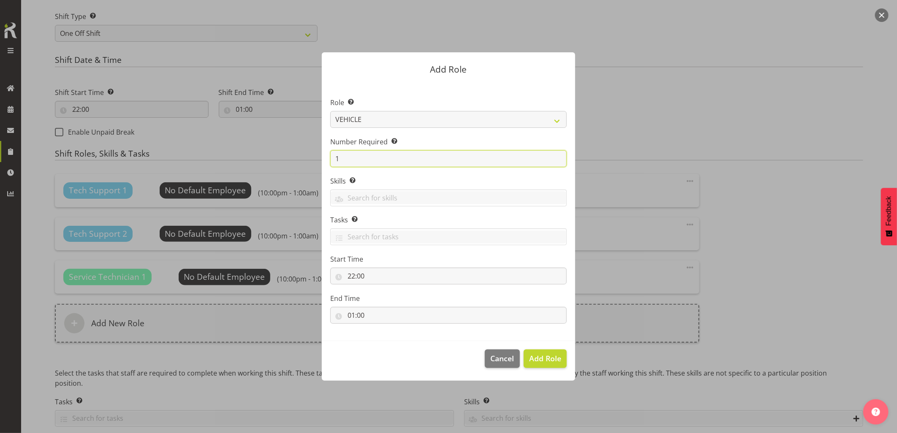
drag, startPoint x: 346, startPoint y: 161, endPoint x: 312, endPoint y: 162, distance: 34.6
click at [313, 161] on form "Add Role Role Select the role you wish to add to the shift. Account Manager Ele…" at bounding box center [448, 216] width 405 height 370
type input "3"
click at [544, 364] on button "Add 3 Roles" at bounding box center [540, 359] width 53 height 19
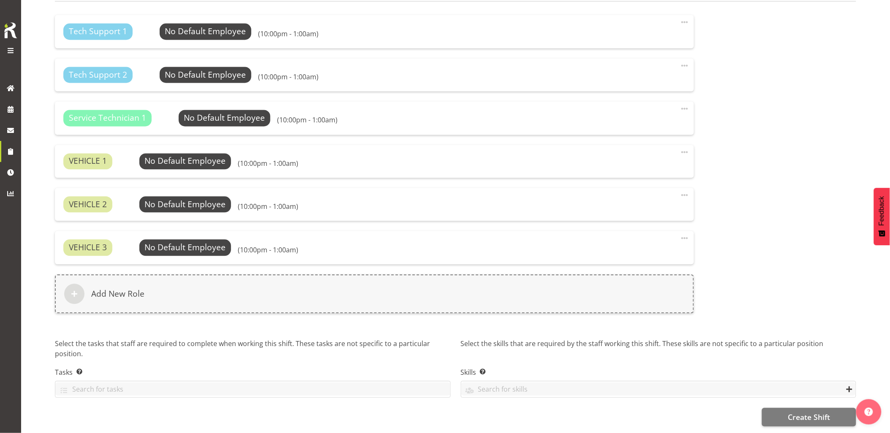
scroll to position [555, 0]
click at [799, 415] on span "Create Shift" at bounding box center [809, 417] width 42 height 11
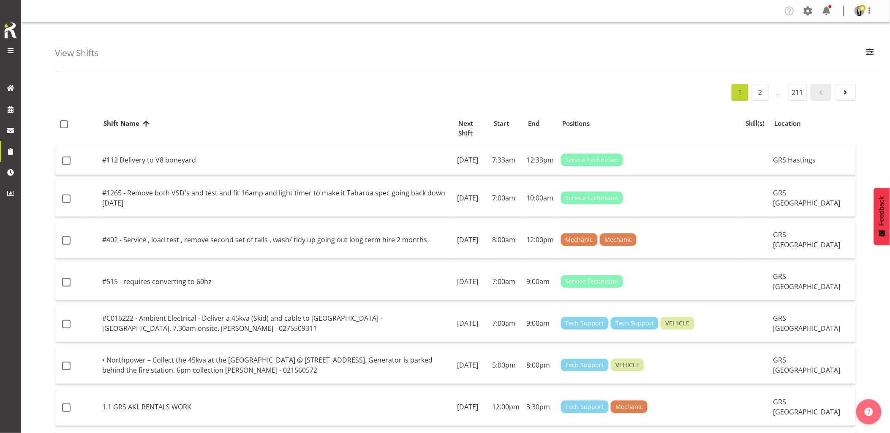
click at [22, 109] on div "Generator Rental Services LTD" at bounding box center [14, 216] width 28 height 433
click at [14, 109] on span at bounding box center [10, 109] width 13 height 13
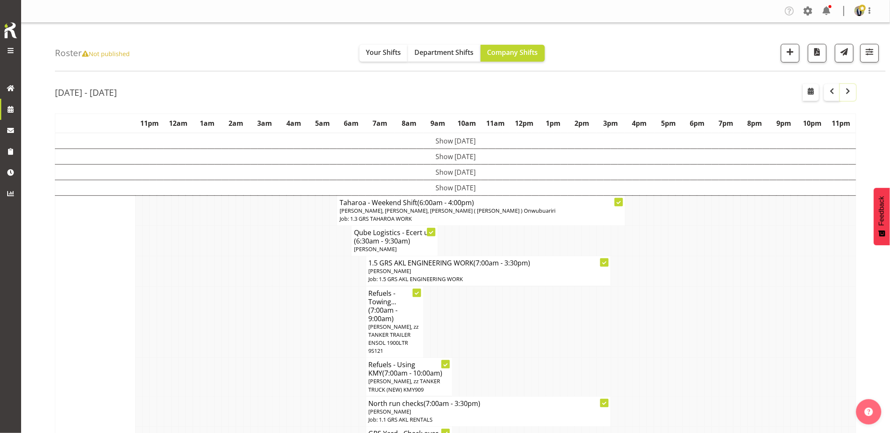
drag, startPoint x: 849, startPoint y: 91, endPoint x: 840, endPoint y: 129, distance: 38.5
click at [849, 91] on span "button" at bounding box center [848, 91] width 10 height 10
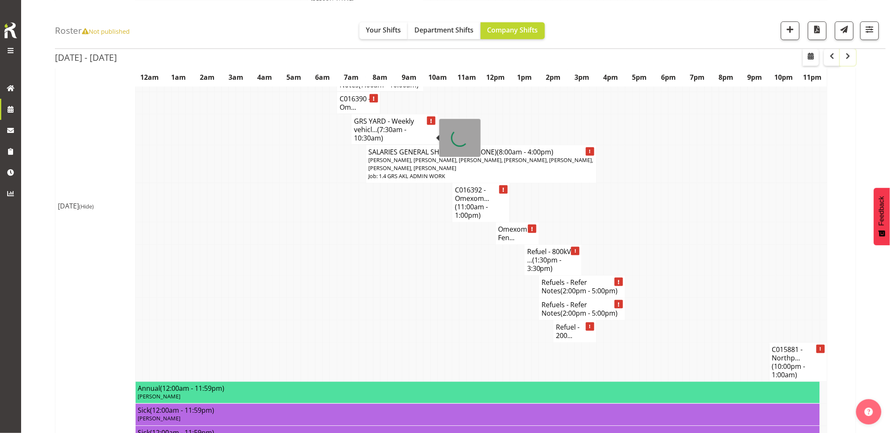
scroll to position [234, 0]
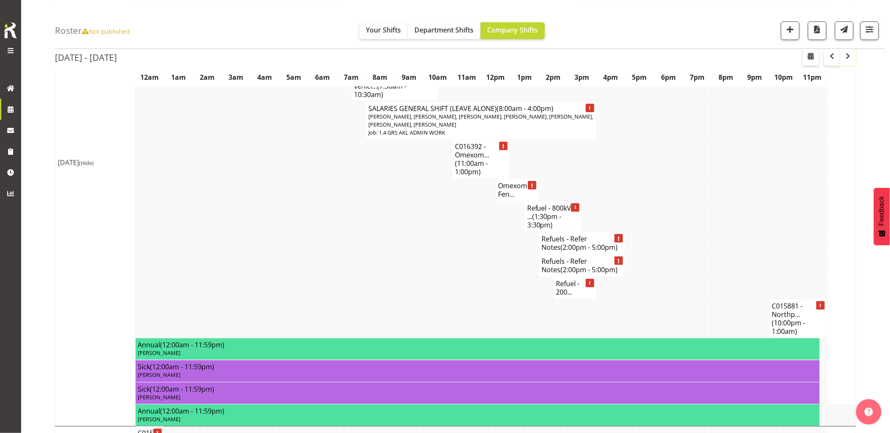
click at [852, 56] on span "button" at bounding box center [848, 56] width 10 height 10
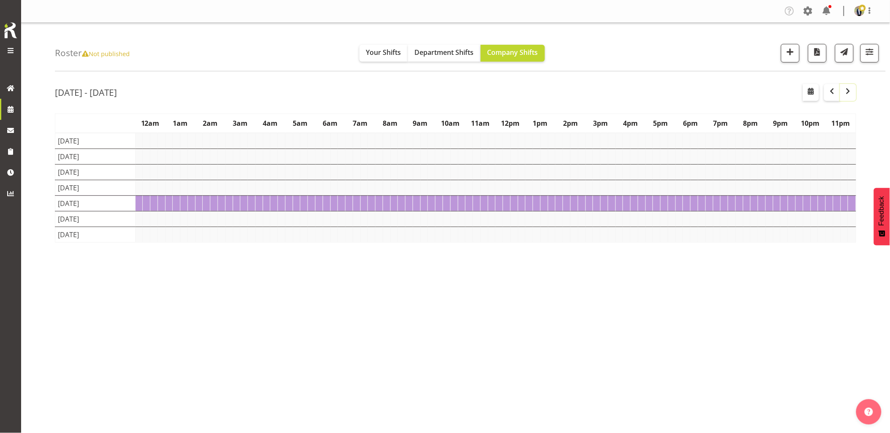
scroll to position [0, 0]
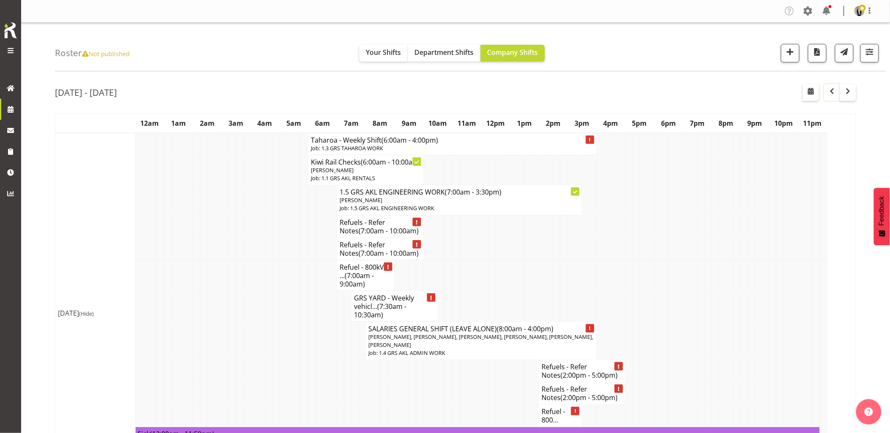
click at [832, 87] on span "button" at bounding box center [832, 91] width 10 height 10
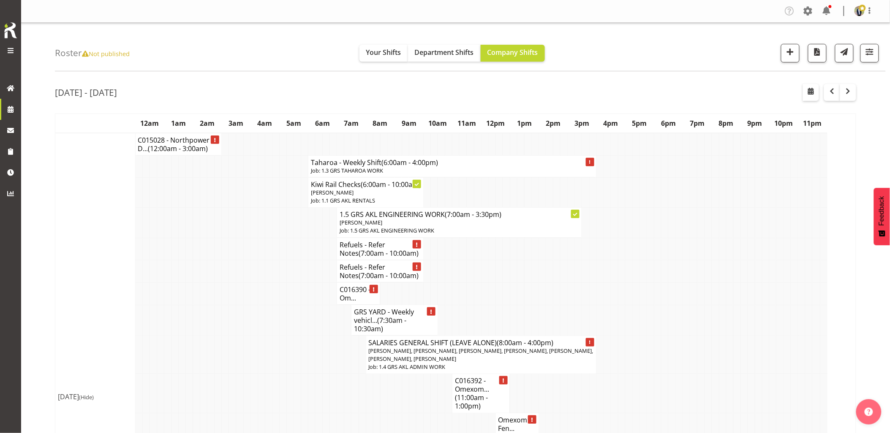
drag, startPoint x: 286, startPoint y: 353, endPoint x: 282, endPoint y: 353, distance: 4.6
click at [285, 352] on tr "SALARIES GENERAL SHIFT (LEAVE ALONE) (8:00am - 4:00pm) [PERSON_NAME], [PERSON_N…" at bounding box center [455, 355] width 801 height 38
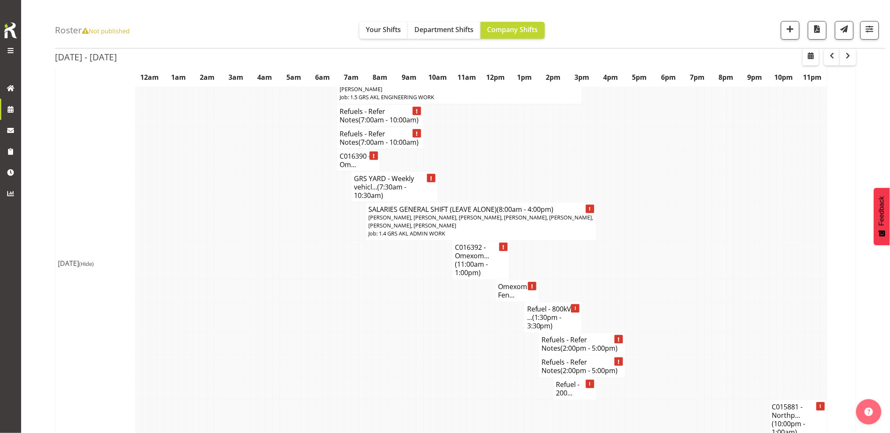
scroll to position [188, 0]
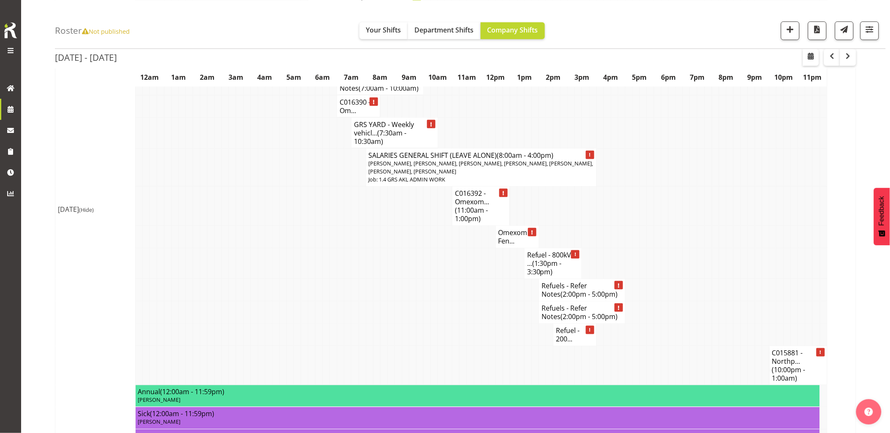
click at [488, 290] on td at bounding box center [491, 290] width 7 height 22
click at [356, 332] on td at bounding box center [354, 335] width 7 height 22
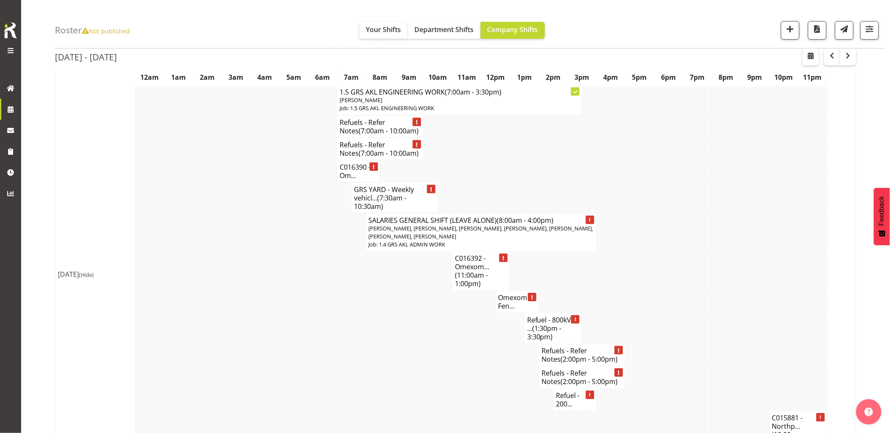
scroll to position [94, 0]
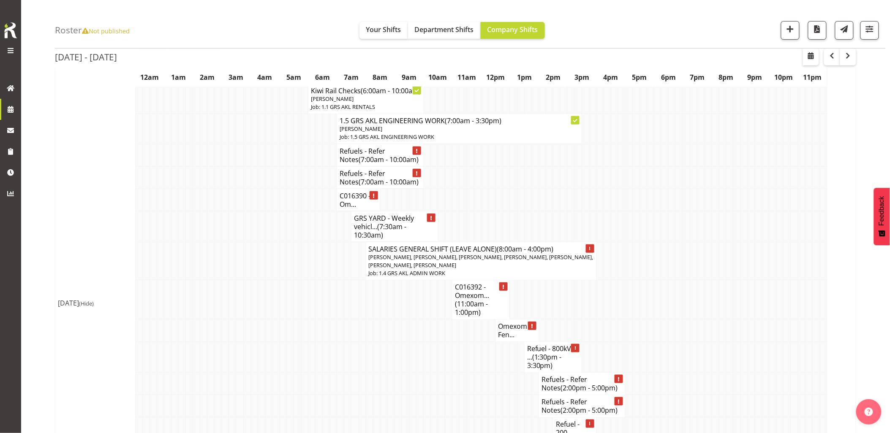
click at [250, 19] on div "Roster Not published Your Shifts Department Shifts Company Shifts 1 Locations C…" at bounding box center [470, 24] width 831 height 49
